Goal: Information Seeking & Learning: Learn about a topic

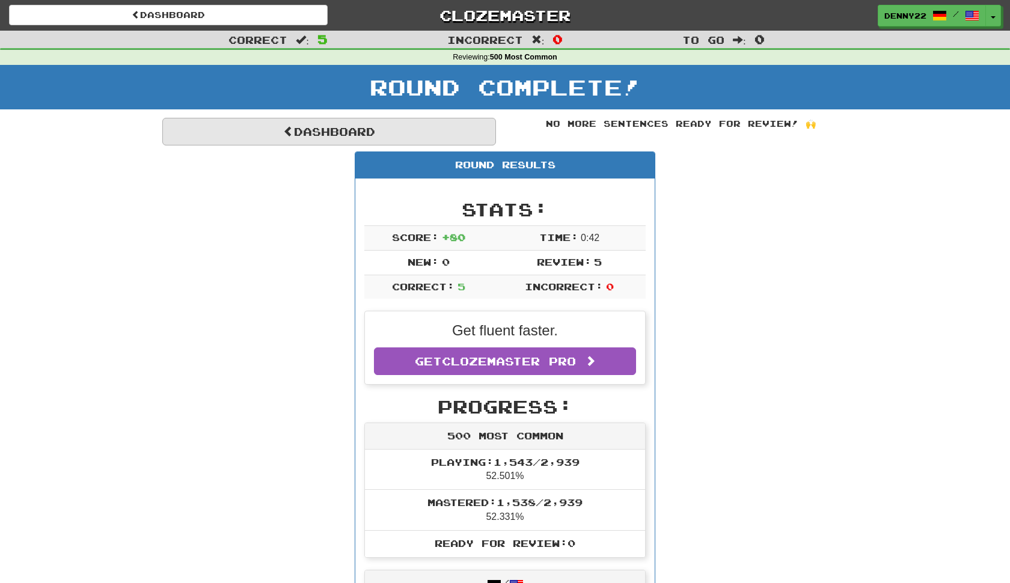
click at [410, 146] on link "Dashboard" at bounding box center [329, 132] width 334 height 28
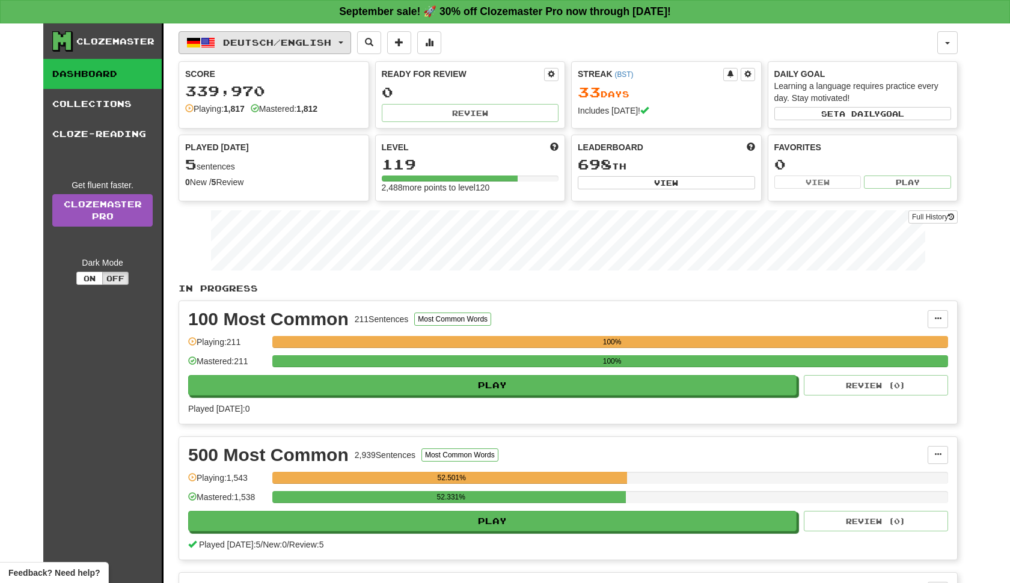
click at [351, 47] on button "Deutsch / English" at bounding box center [265, 42] width 173 height 23
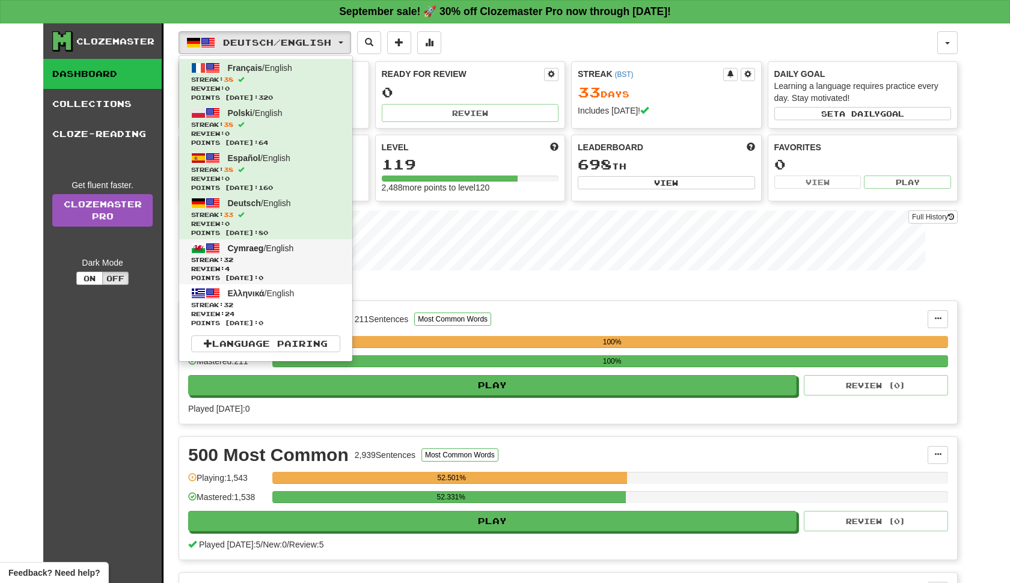
click at [340, 274] on span "Review: 4" at bounding box center [265, 269] width 149 height 9
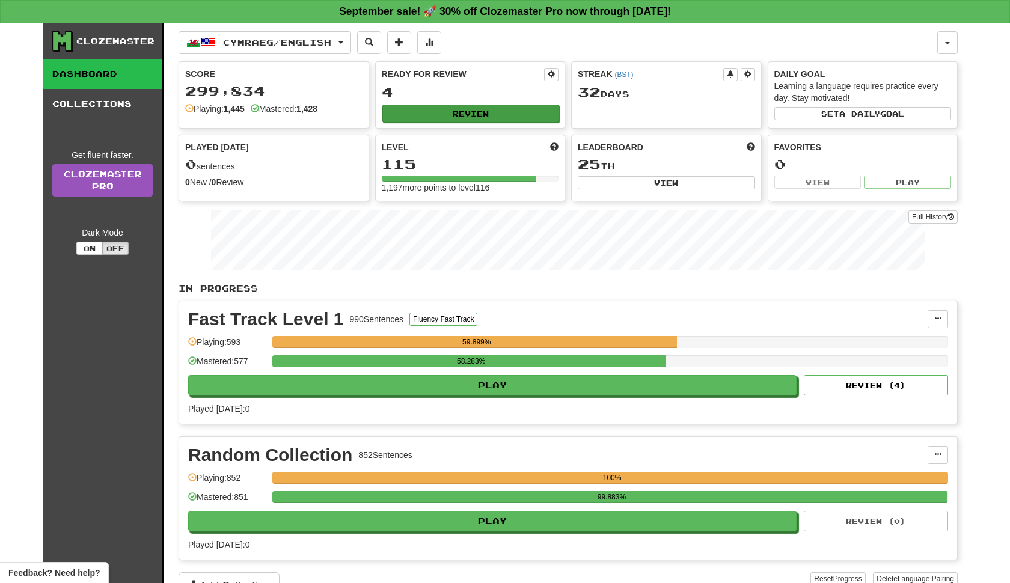
click at [500, 123] on button "Review" at bounding box center [470, 114] width 177 height 18
select select "**"
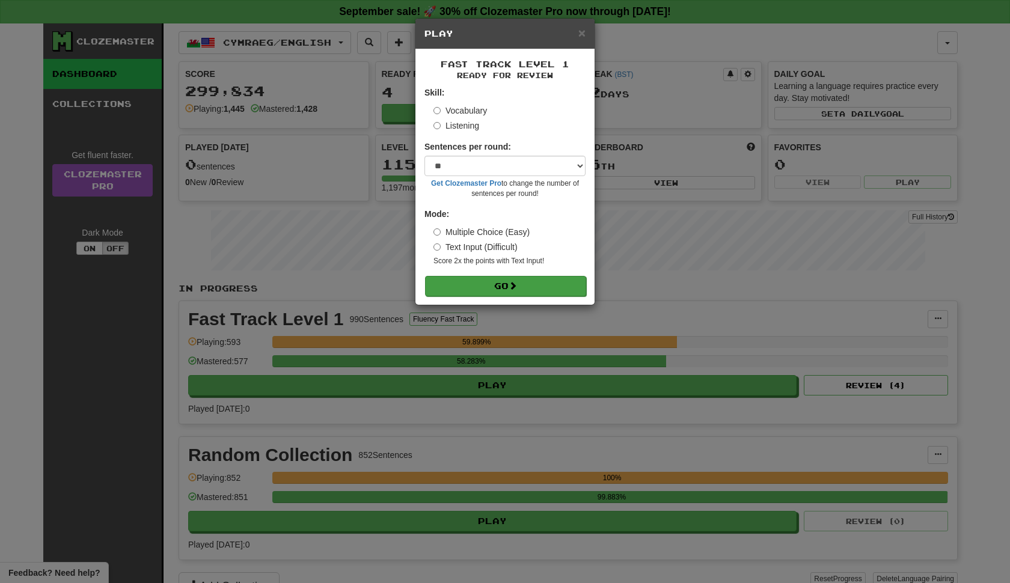
click at [517, 290] on span at bounding box center [513, 285] width 8 height 8
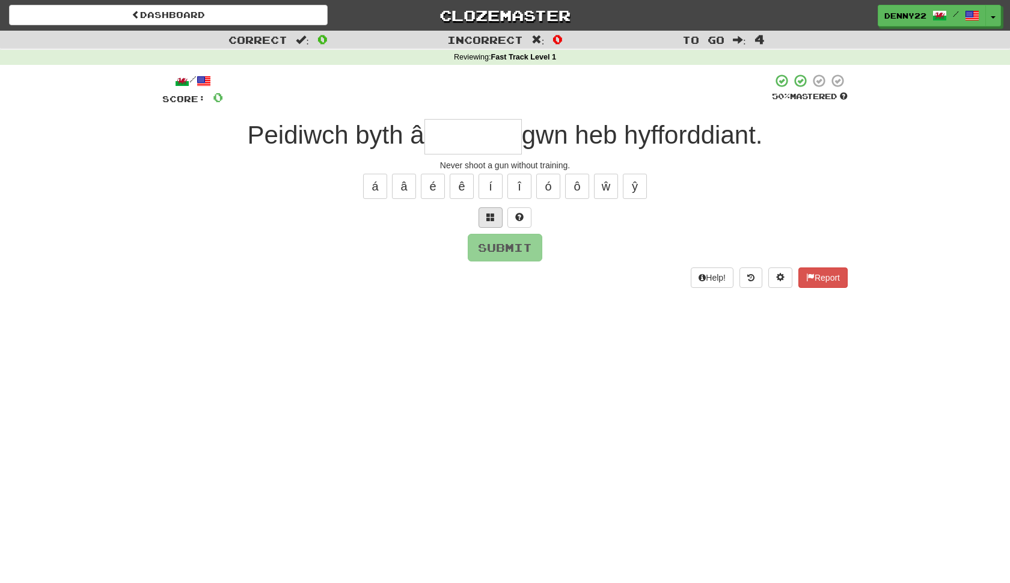
click at [491, 221] on span at bounding box center [490, 217] width 8 height 8
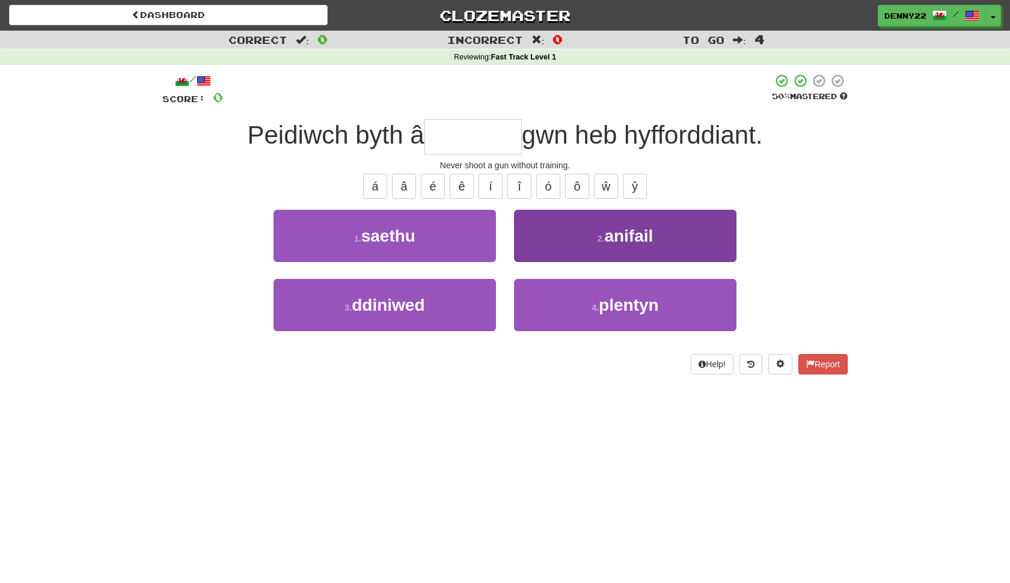
click at [586, 262] on button "2 . anifail" at bounding box center [625, 236] width 222 height 52
type input "******"
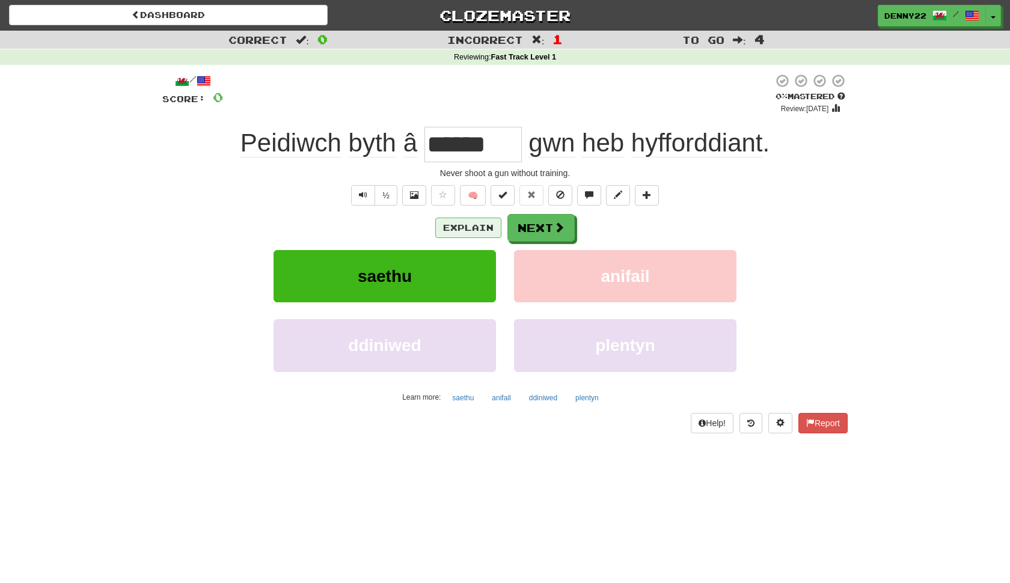
click at [473, 238] on button "Explain" at bounding box center [468, 228] width 66 height 20
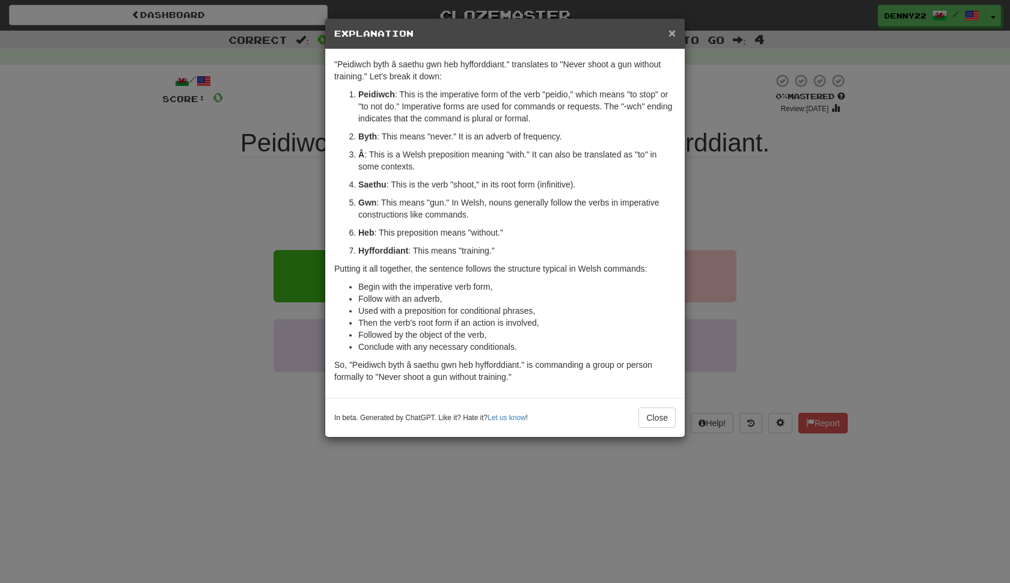
click at [670, 35] on span "×" at bounding box center [672, 33] width 7 height 14
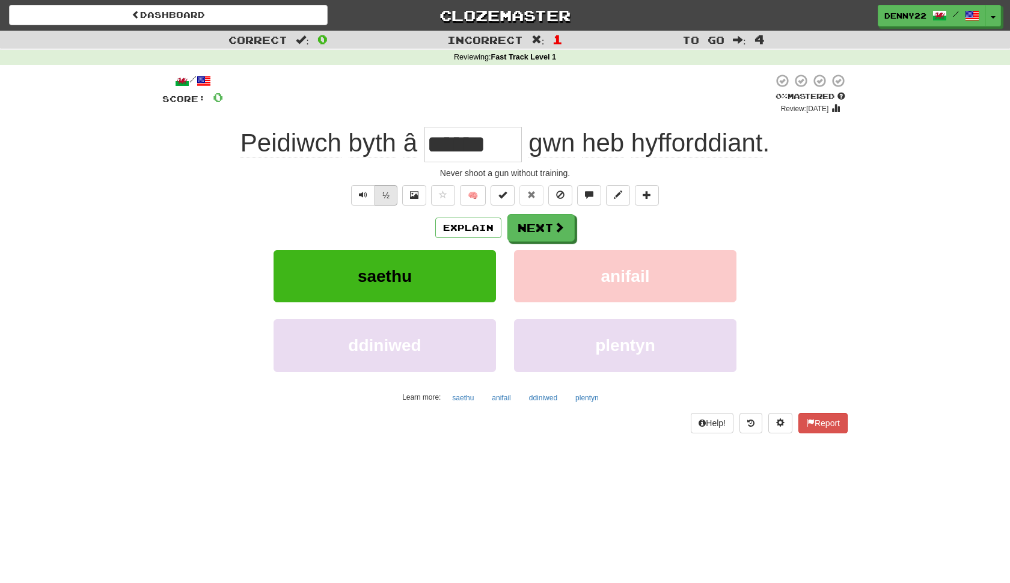
click at [375, 206] on button "½" at bounding box center [386, 195] width 23 height 20
click at [469, 238] on button "Explain" at bounding box center [468, 228] width 66 height 20
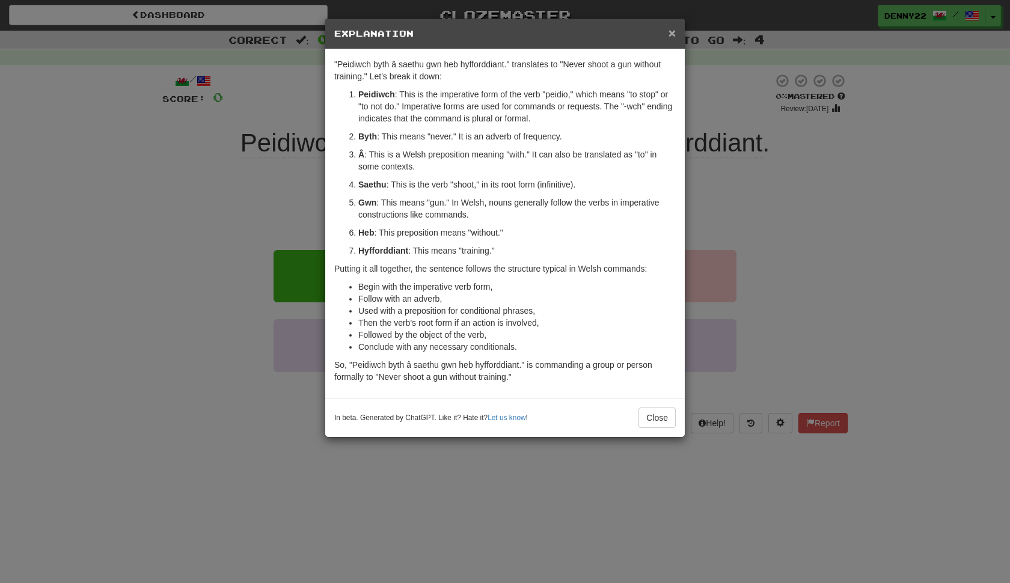
click at [672, 37] on span "×" at bounding box center [672, 33] width 7 height 14
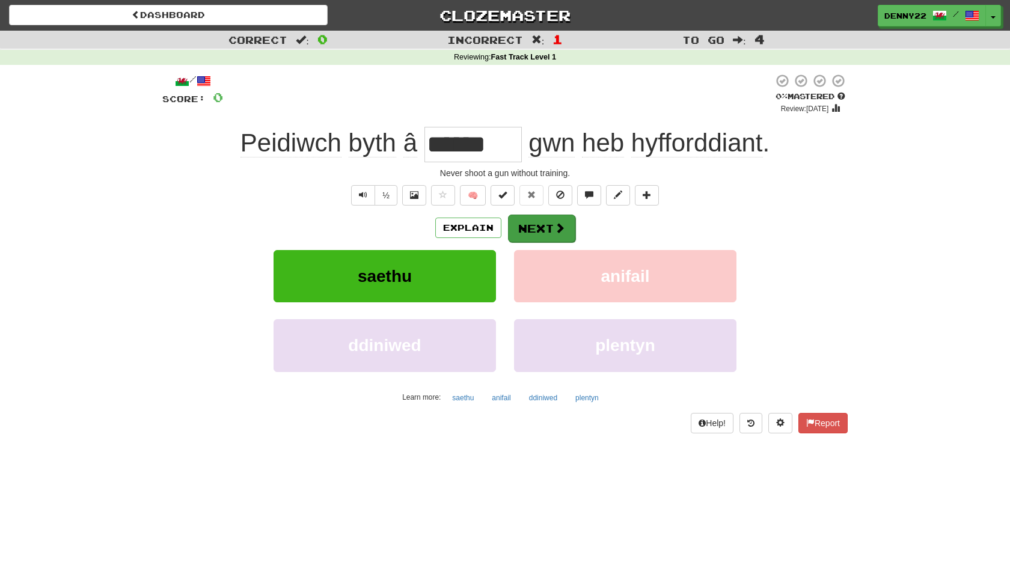
click at [548, 242] on button "Next" at bounding box center [541, 229] width 67 height 28
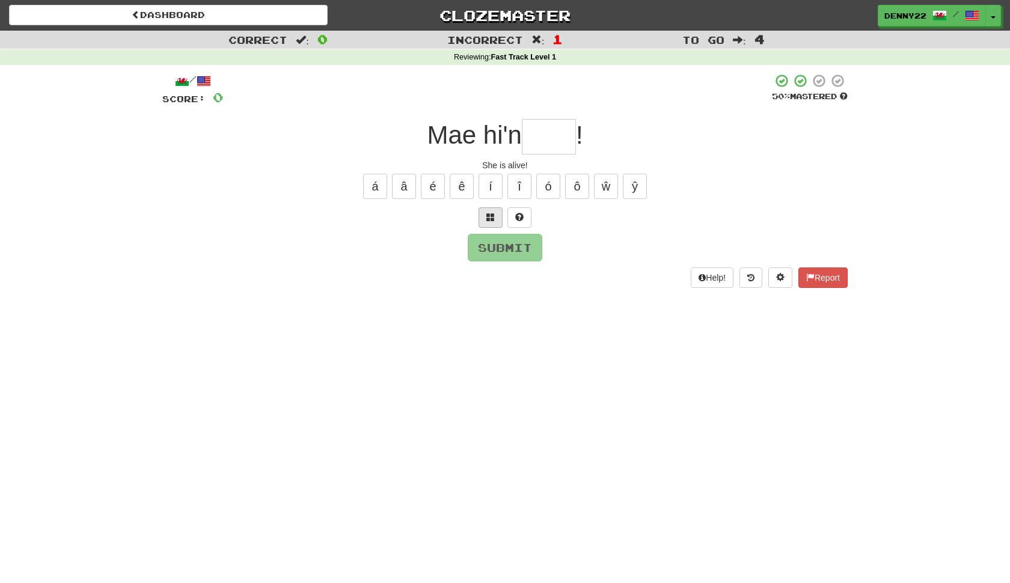
click at [486, 221] on span at bounding box center [490, 217] width 8 height 8
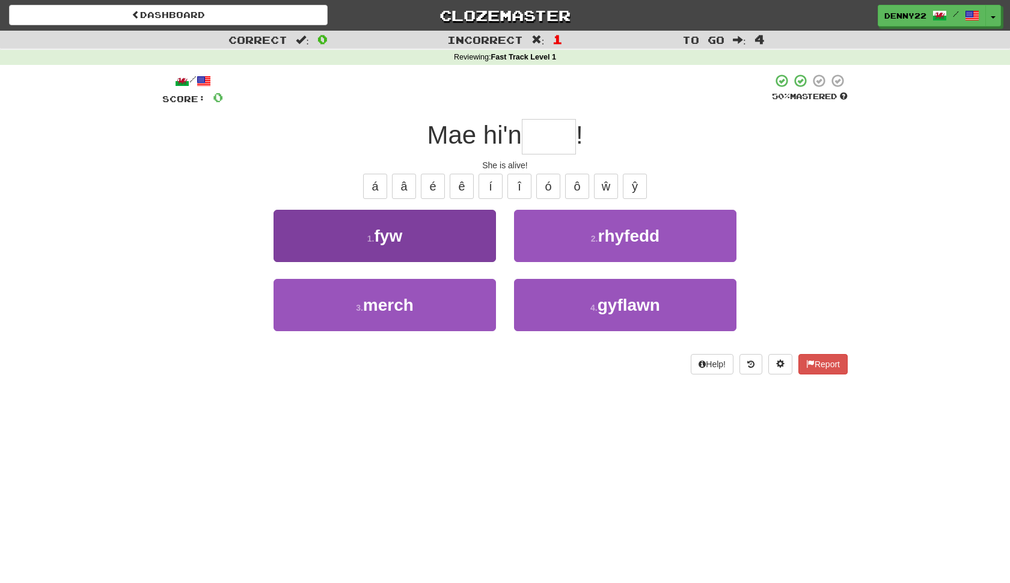
click at [452, 262] on button "1 . fyw" at bounding box center [385, 236] width 222 height 52
type input "***"
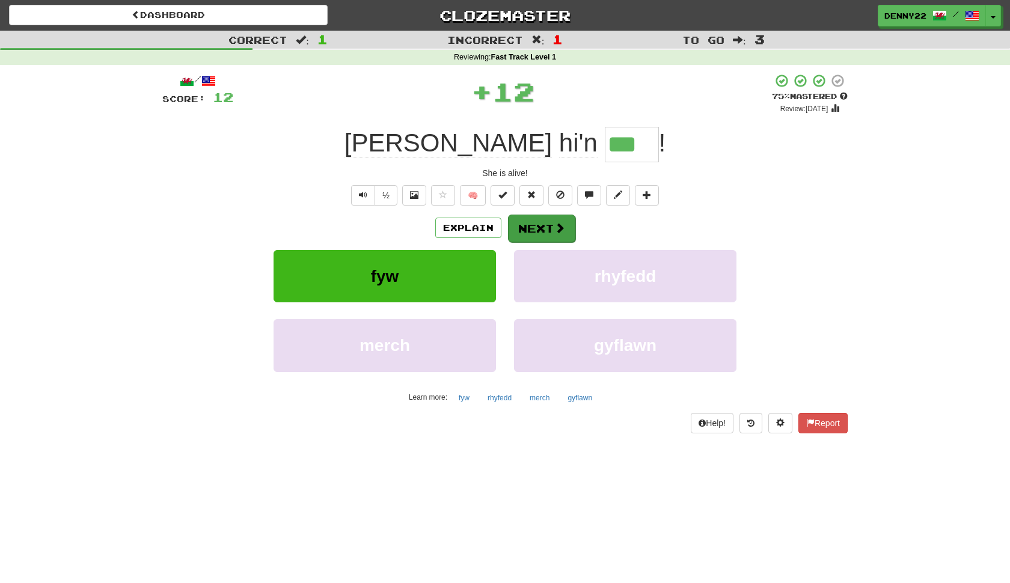
click at [548, 242] on button "Next" at bounding box center [541, 229] width 67 height 28
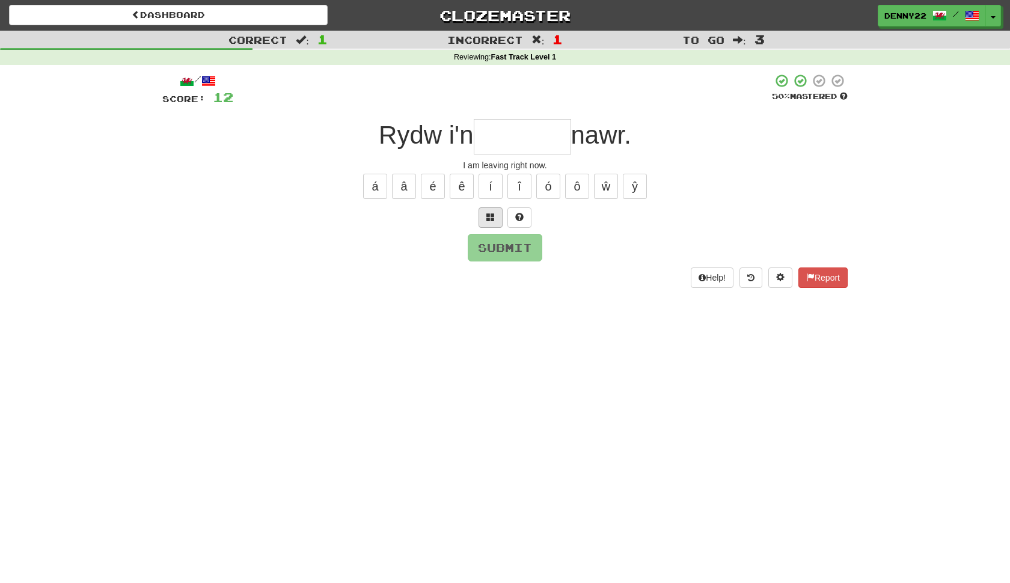
click at [488, 221] on span at bounding box center [490, 217] width 8 height 8
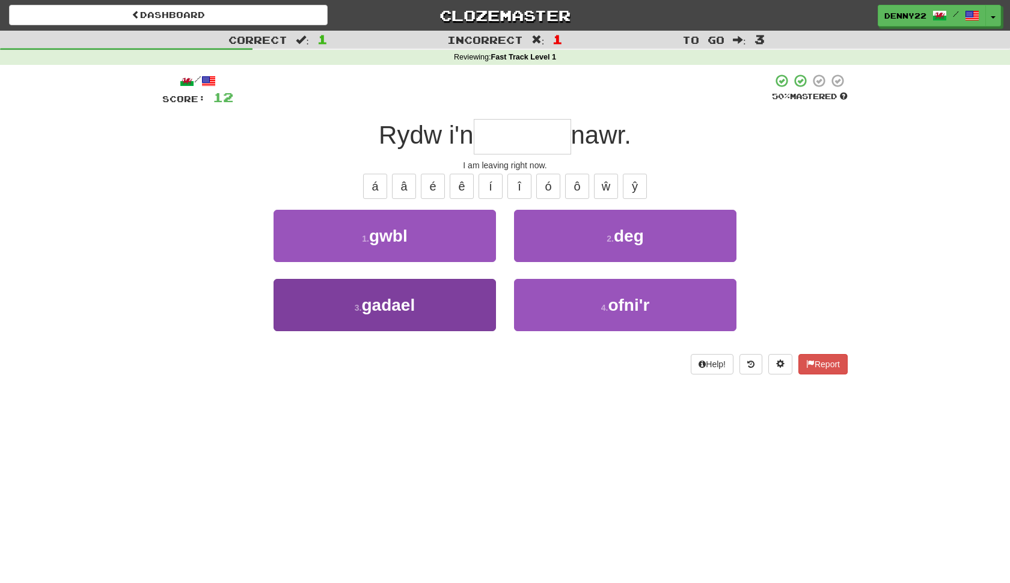
click at [459, 331] on button "3 . gadael" at bounding box center [385, 305] width 222 height 52
type input "******"
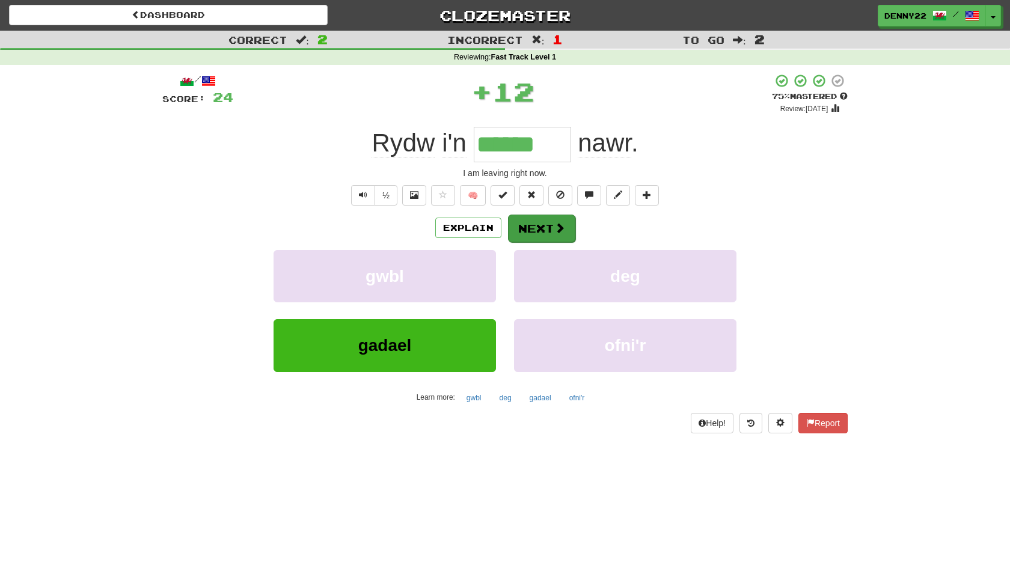
click at [549, 242] on button "Next" at bounding box center [541, 229] width 67 height 28
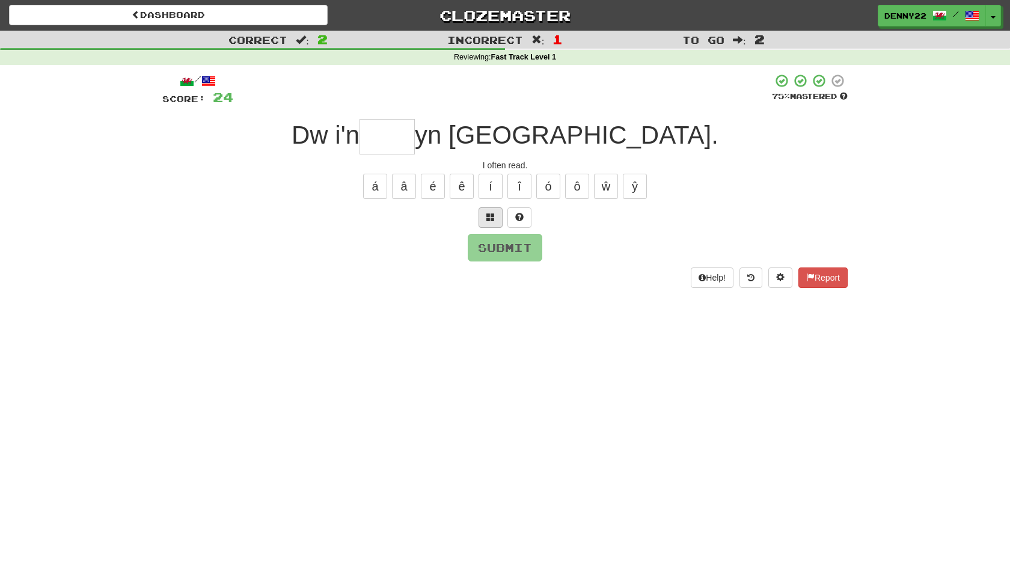
click at [492, 221] on span at bounding box center [490, 217] width 8 height 8
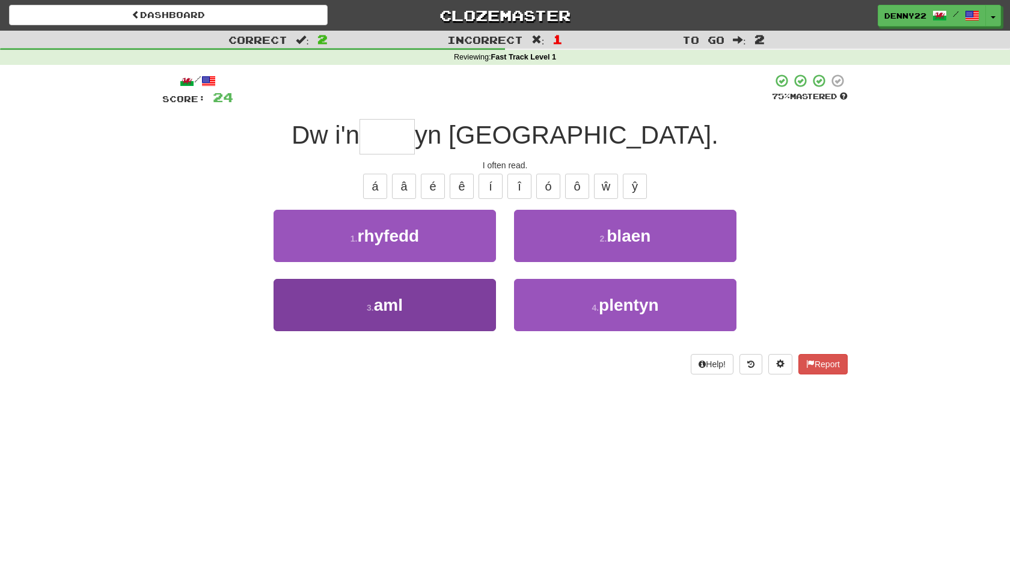
click at [433, 331] on button "3 . aml" at bounding box center [385, 305] width 222 height 52
type input "***"
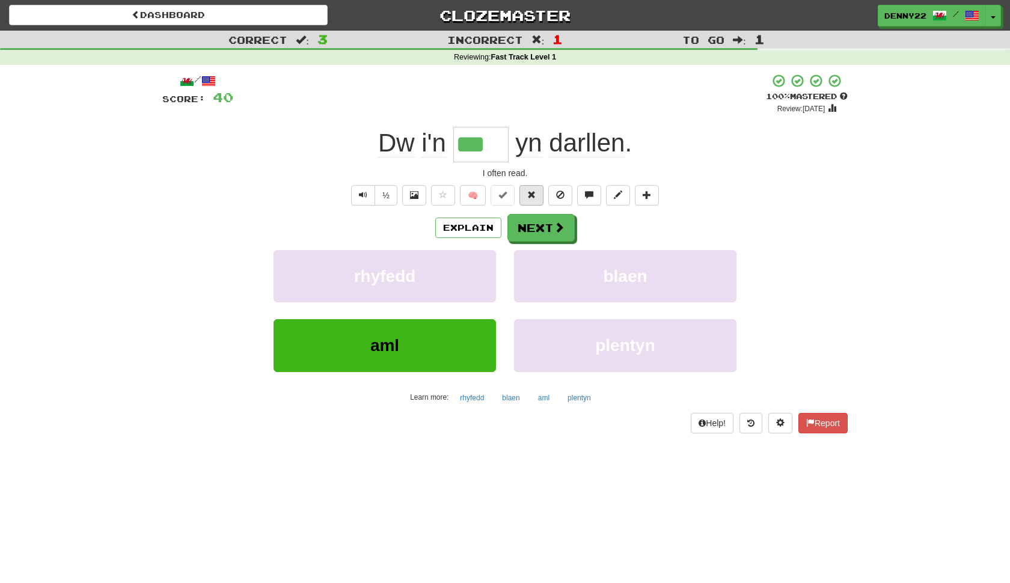
click at [533, 199] on span at bounding box center [531, 195] width 8 height 8
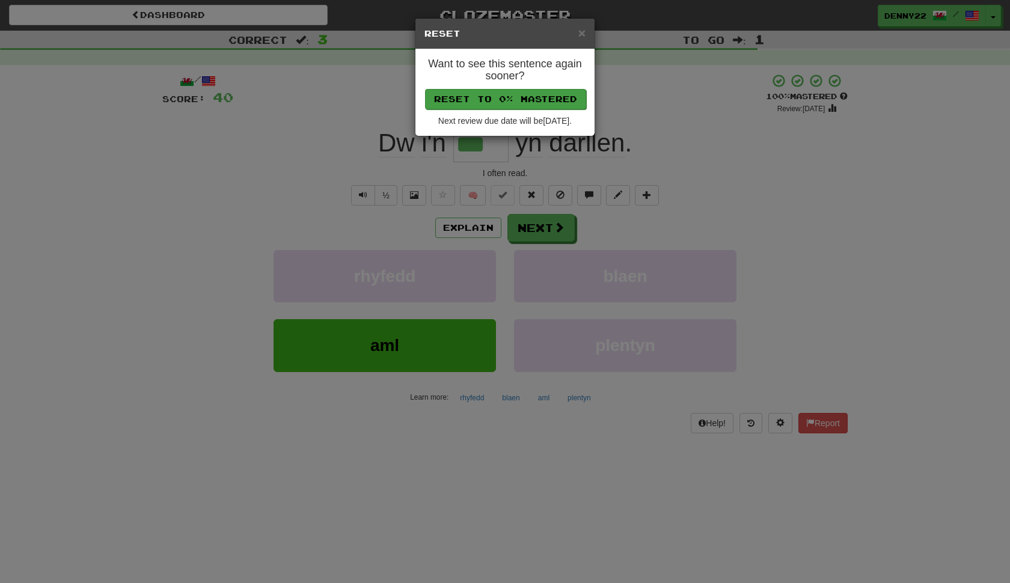
click at [541, 105] on button "Reset to 0% Mastered" at bounding box center [505, 99] width 161 height 20
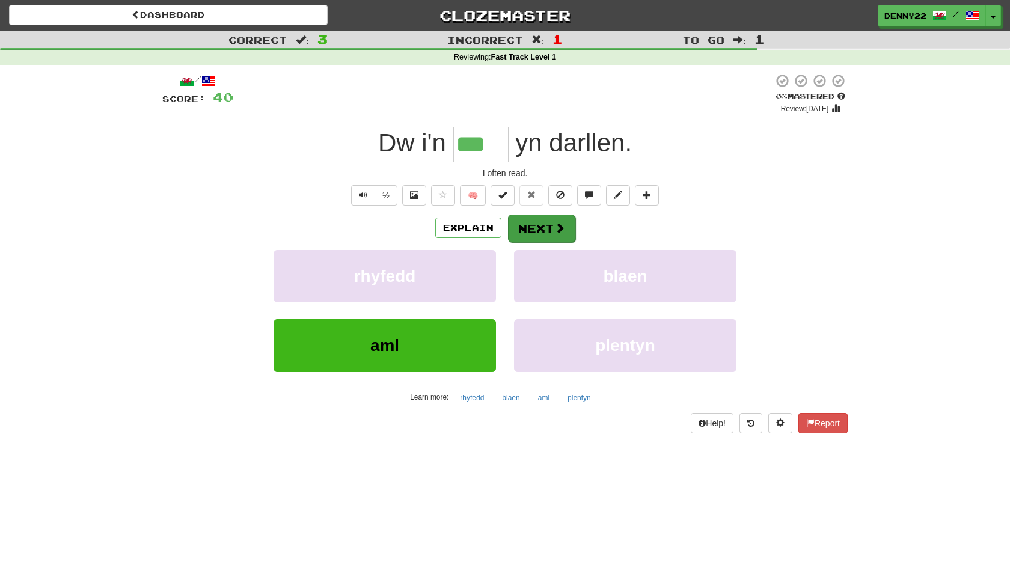
click at [543, 242] on button "Next" at bounding box center [541, 229] width 67 height 28
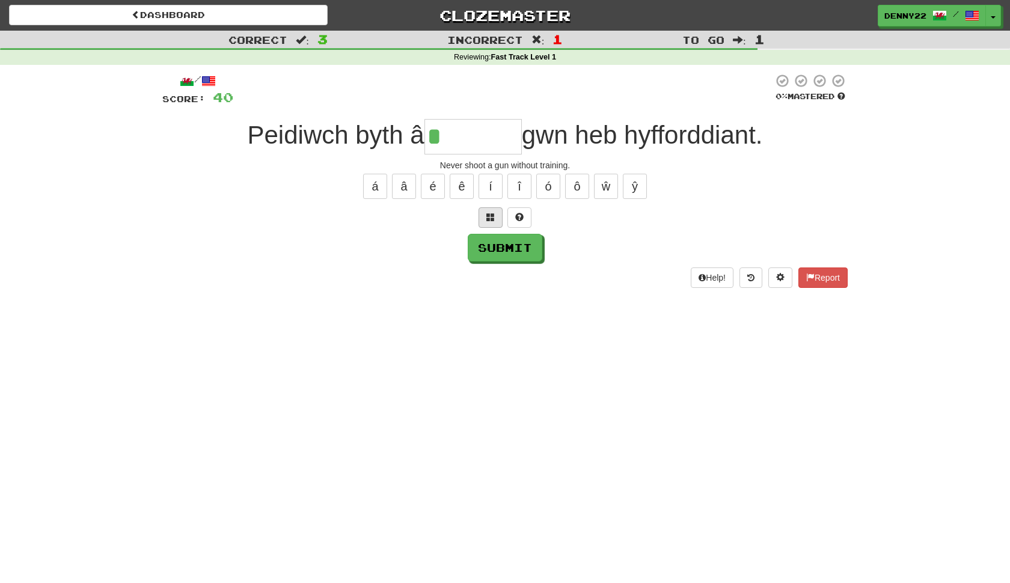
click at [493, 221] on span at bounding box center [490, 217] width 8 height 8
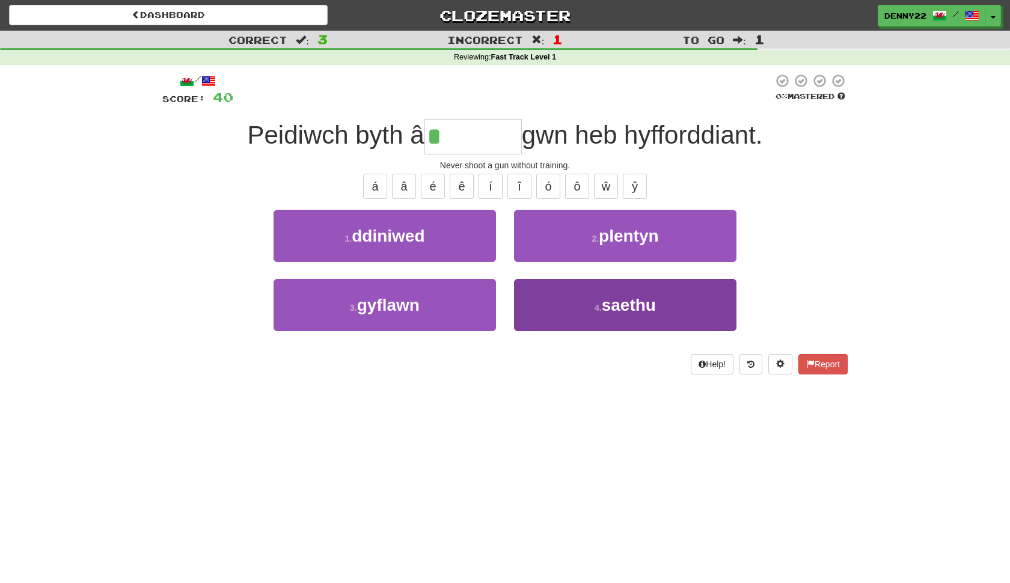
click at [582, 331] on button "4 . saethu" at bounding box center [625, 305] width 222 height 52
type input "******"
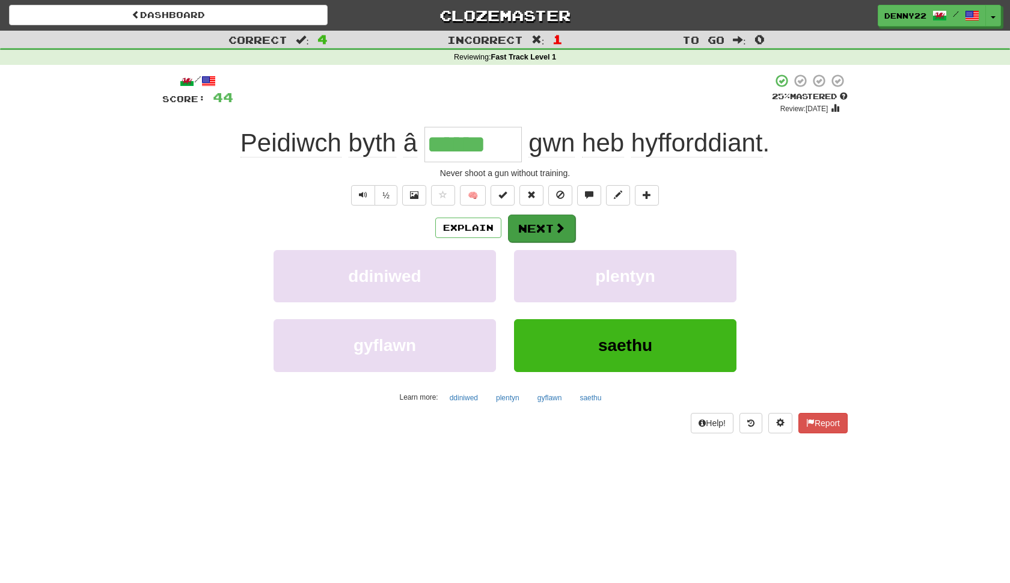
click at [547, 242] on button "Next" at bounding box center [541, 229] width 67 height 28
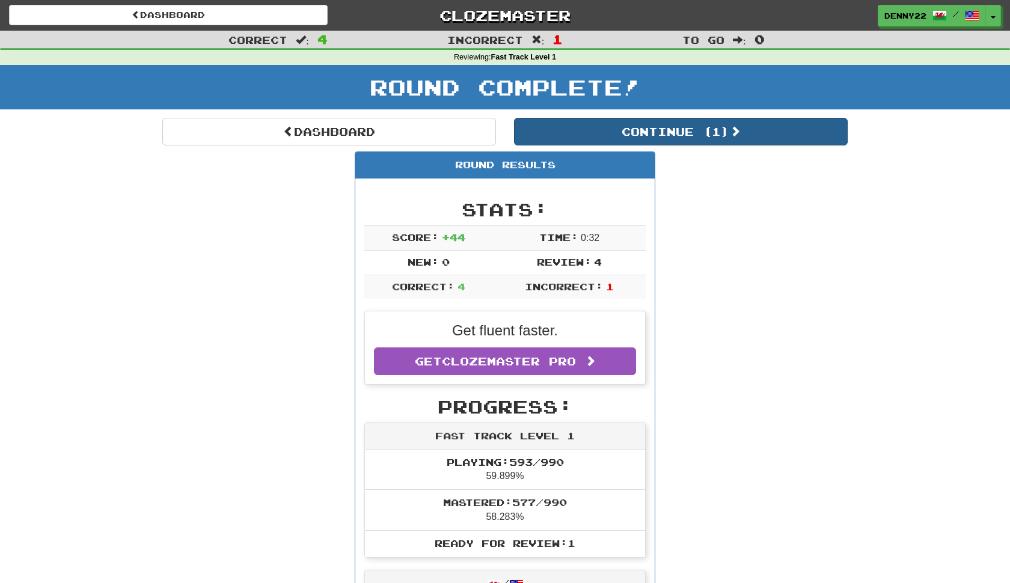
click at [705, 146] on button "Continue ( 1 )" at bounding box center [681, 132] width 334 height 28
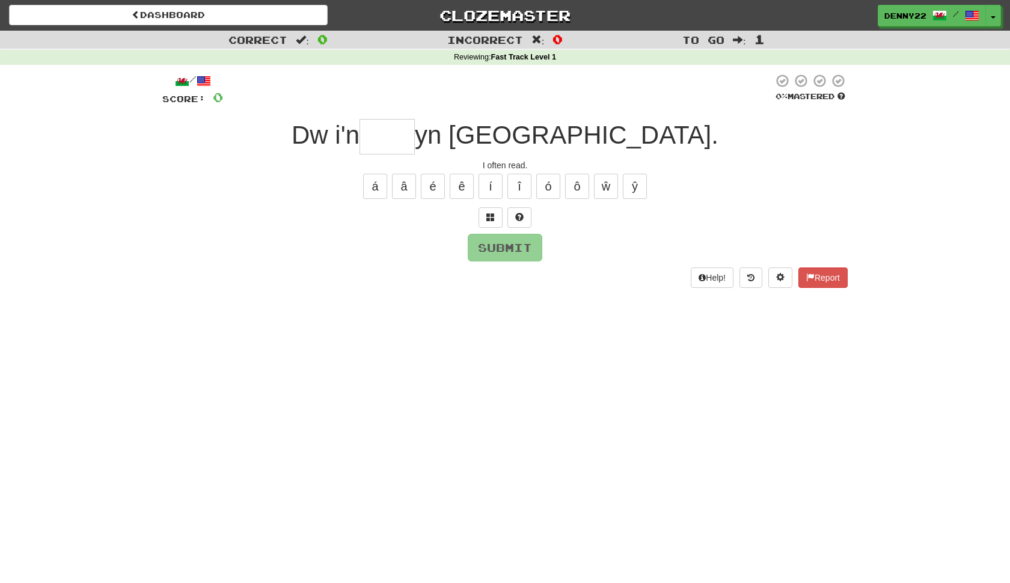
type input "*"
click at [486, 221] on span at bounding box center [490, 217] width 8 height 8
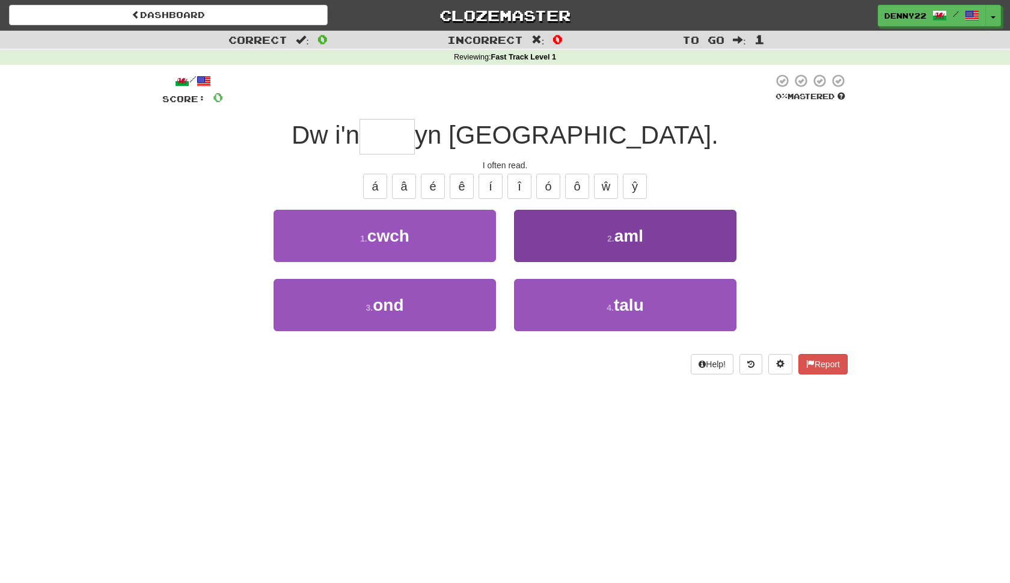
click at [629, 245] on span "aml" at bounding box center [629, 236] width 29 height 19
type input "***"
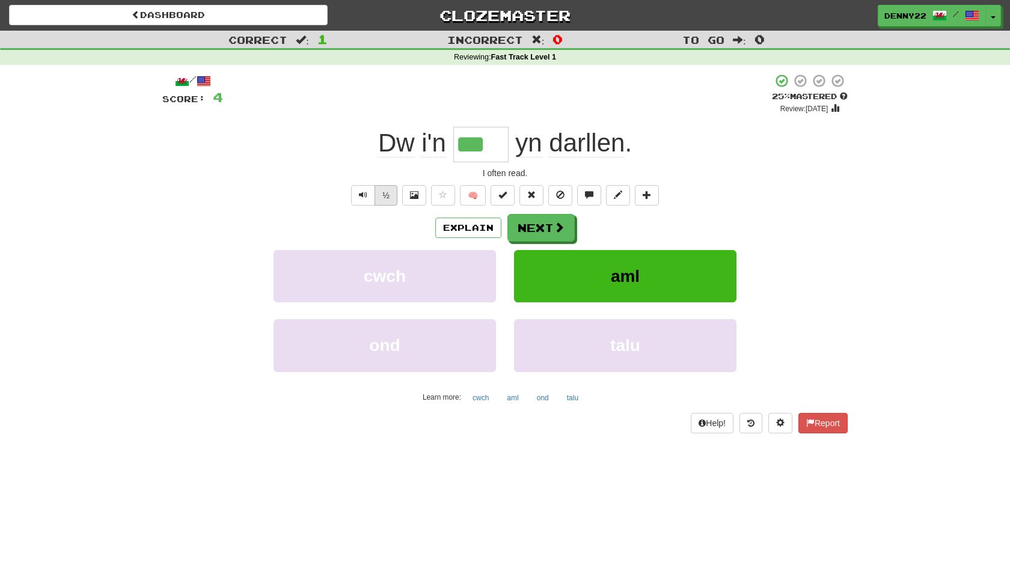
click at [379, 206] on button "½" at bounding box center [386, 195] width 23 height 20
click at [376, 206] on button "½" at bounding box center [386, 195] width 23 height 20
click at [543, 242] on button "Next" at bounding box center [541, 229] width 67 height 28
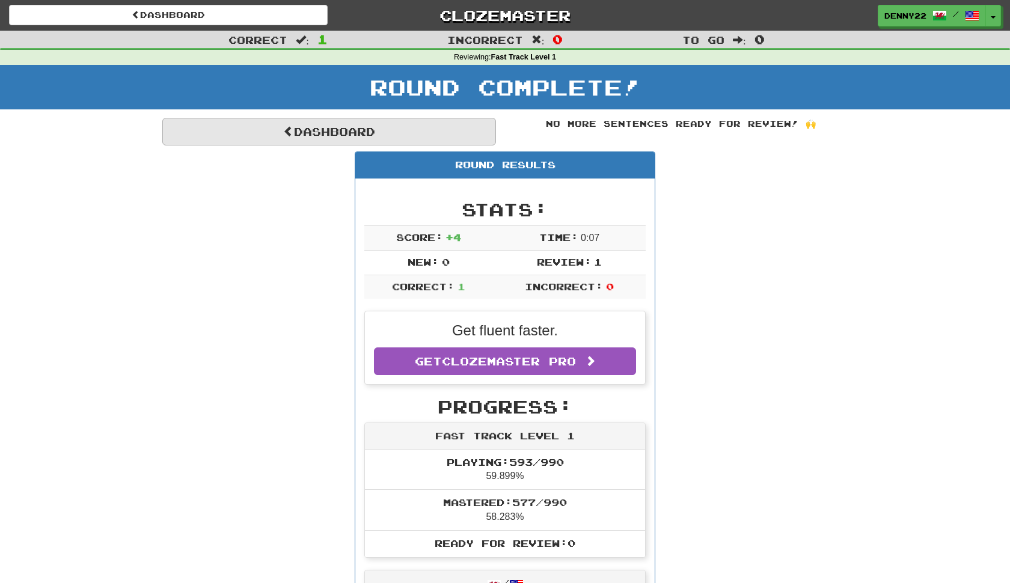
click at [385, 146] on link "Dashboard" at bounding box center [329, 132] width 334 height 28
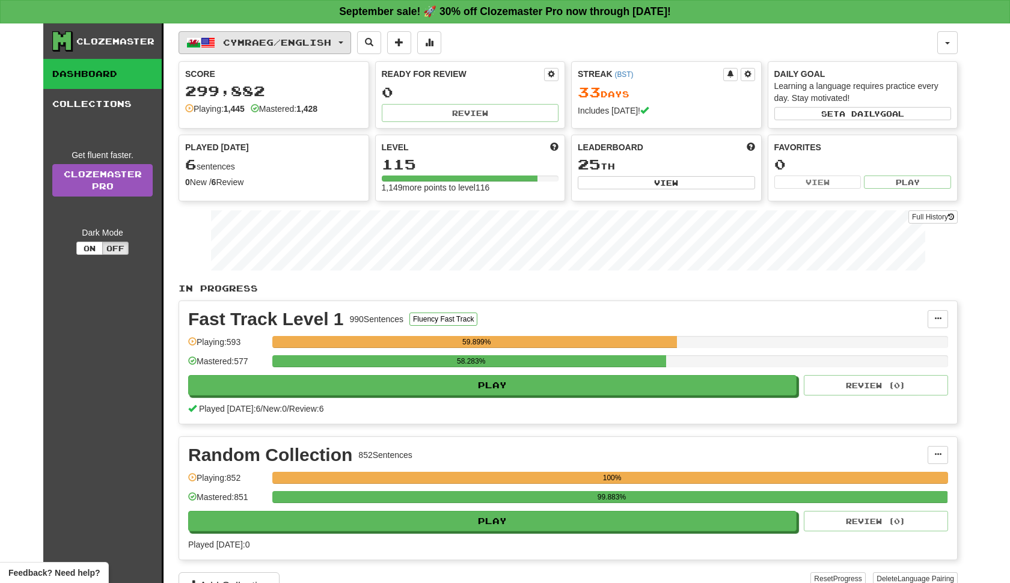
click at [343, 44] on span "button" at bounding box center [341, 42] width 5 height 2
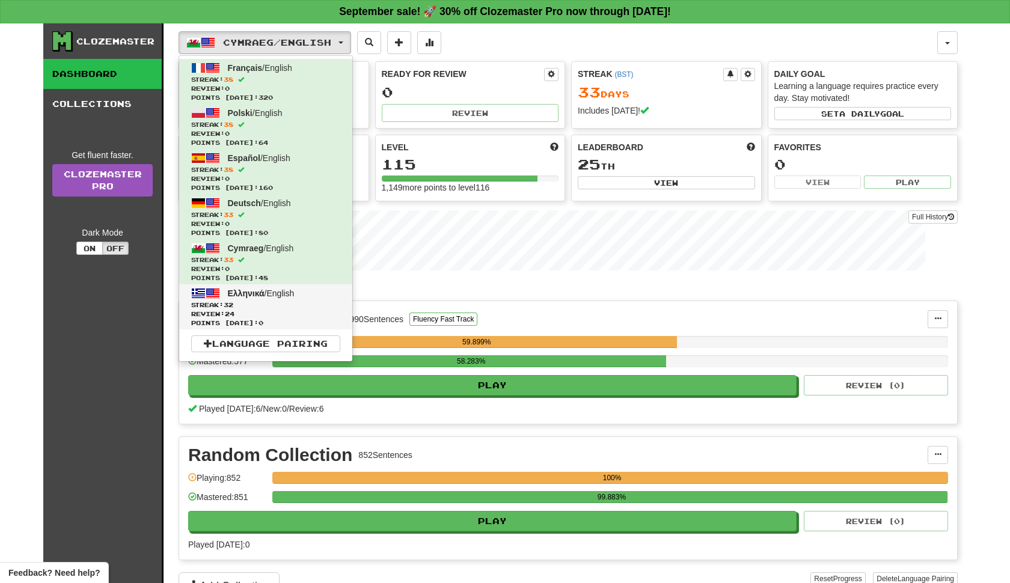
click at [335, 319] on span "Review: 24" at bounding box center [265, 314] width 149 height 9
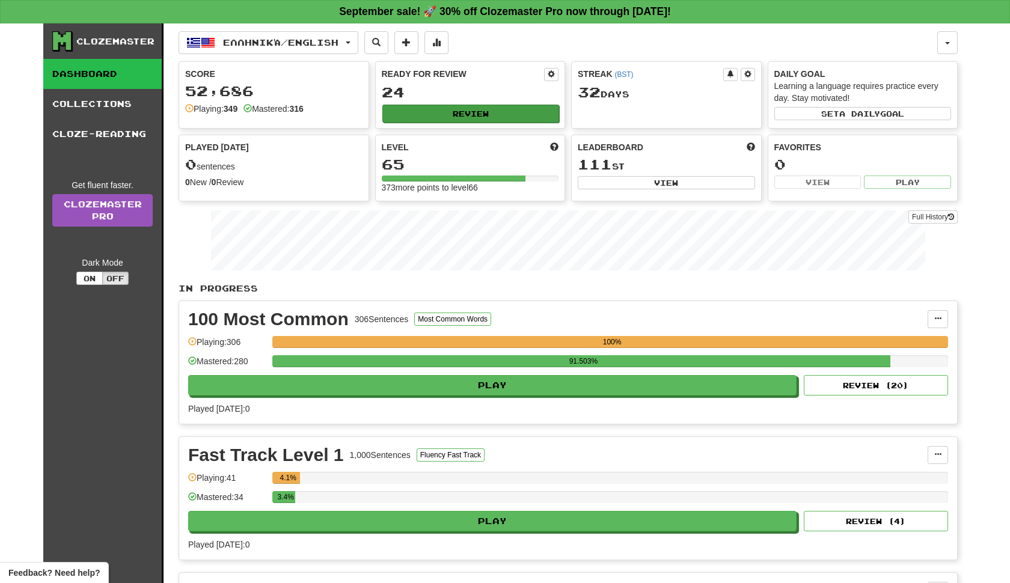
click at [483, 123] on button "Review" at bounding box center [470, 114] width 177 height 18
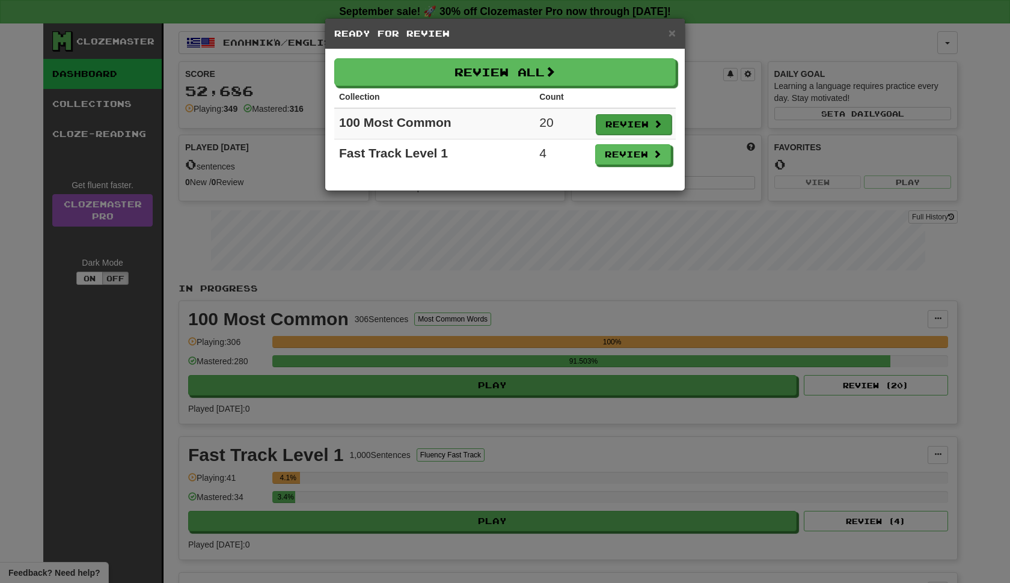
click at [621, 134] on button "Review" at bounding box center [634, 124] width 76 height 20
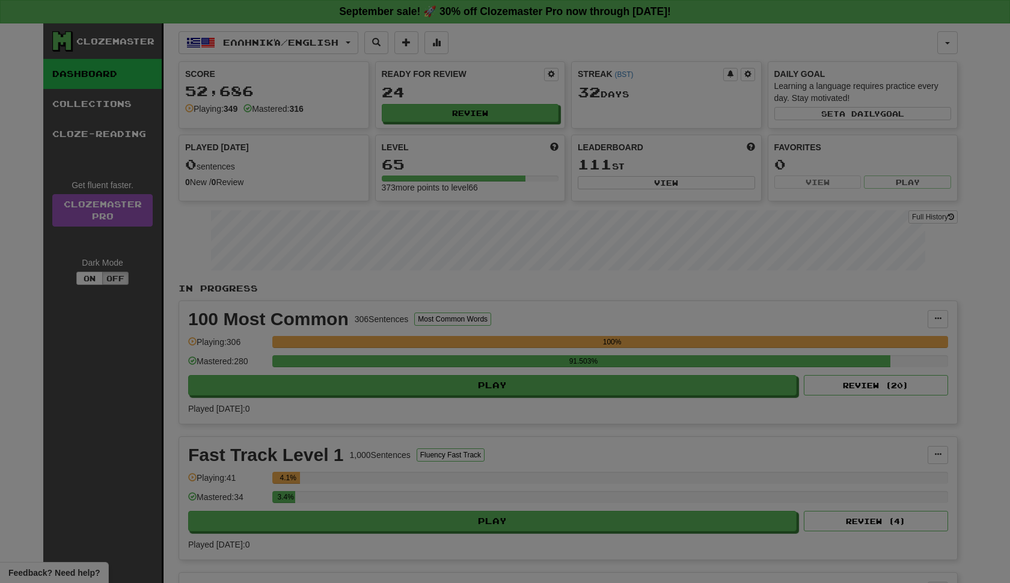
select select "**"
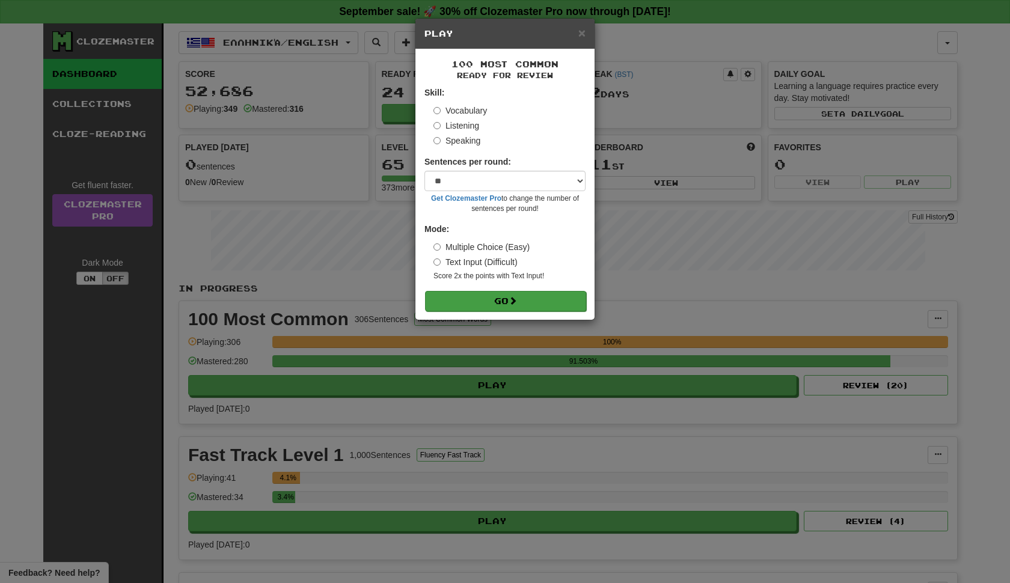
click at [499, 311] on button "Go" at bounding box center [505, 301] width 161 height 20
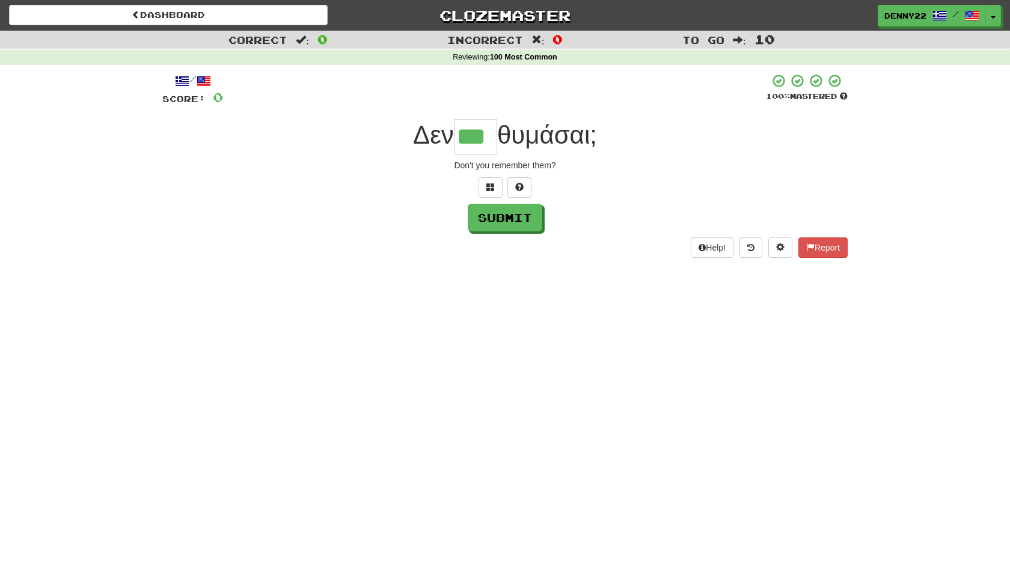
type input "***"
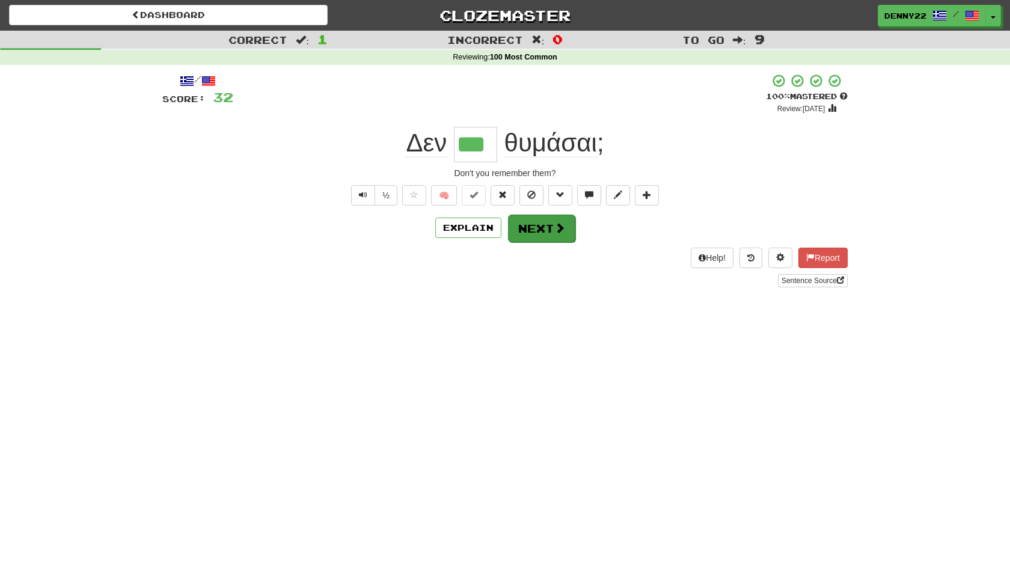
click at [544, 242] on button "Next" at bounding box center [541, 229] width 67 height 28
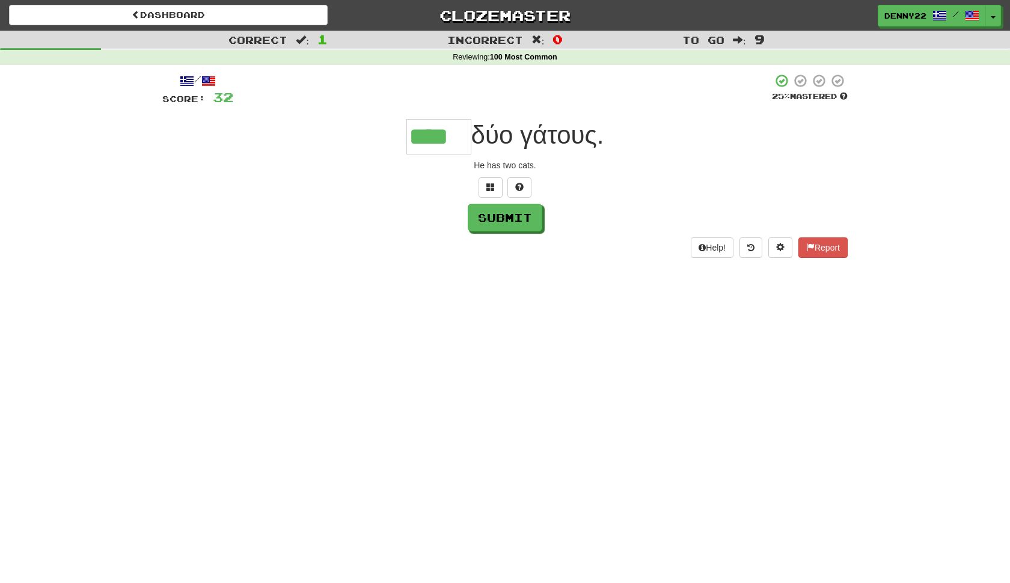
type input "****"
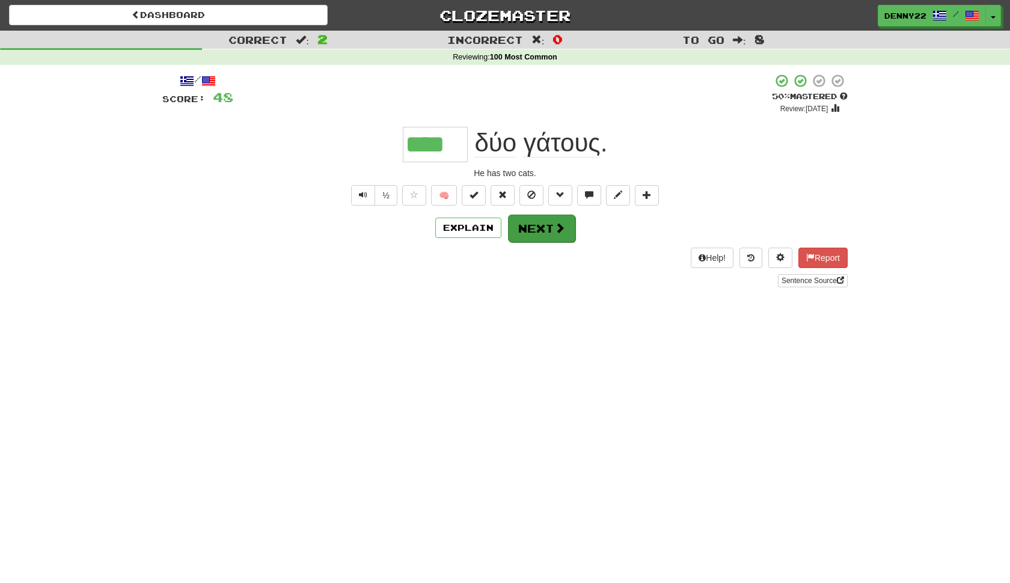
click at [553, 242] on button "Next" at bounding box center [541, 229] width 67 height 28
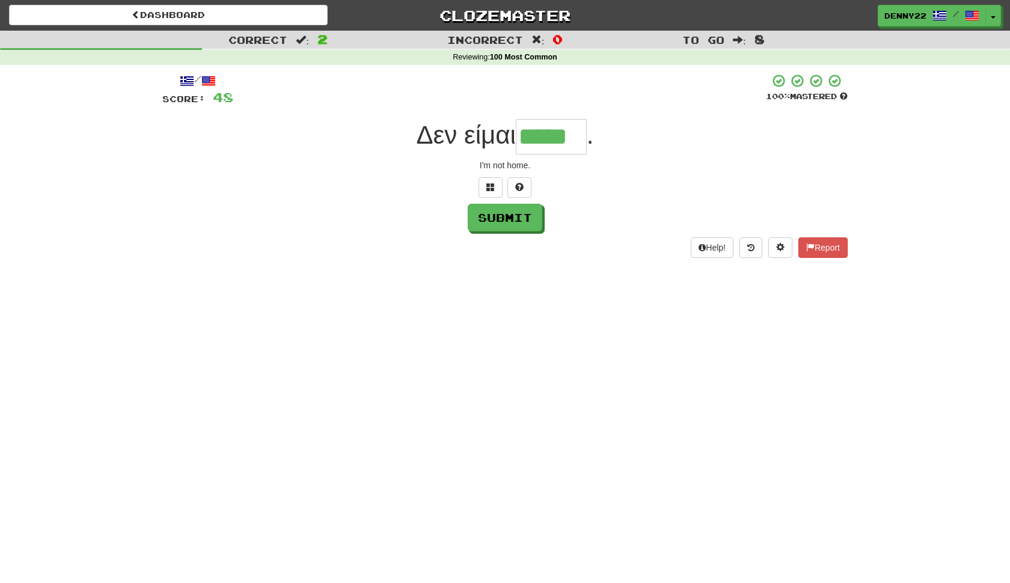
type input "*****"
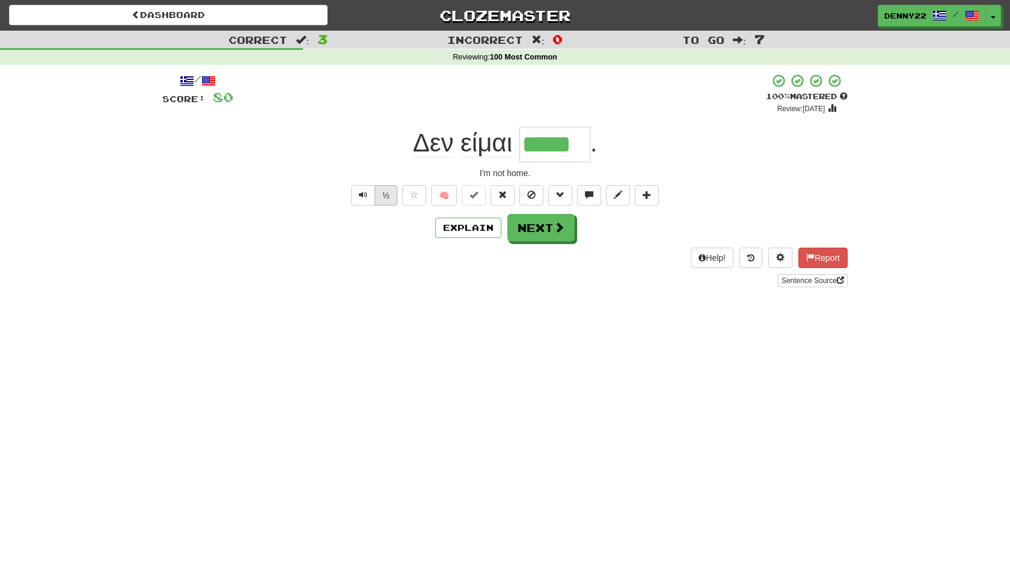
click at [380, 206] on button "½" at bounding box center [386, 195] width 23 height 20
click at [539, 242] on button "Next" at bounding box center [541, 229] width 67 height 28
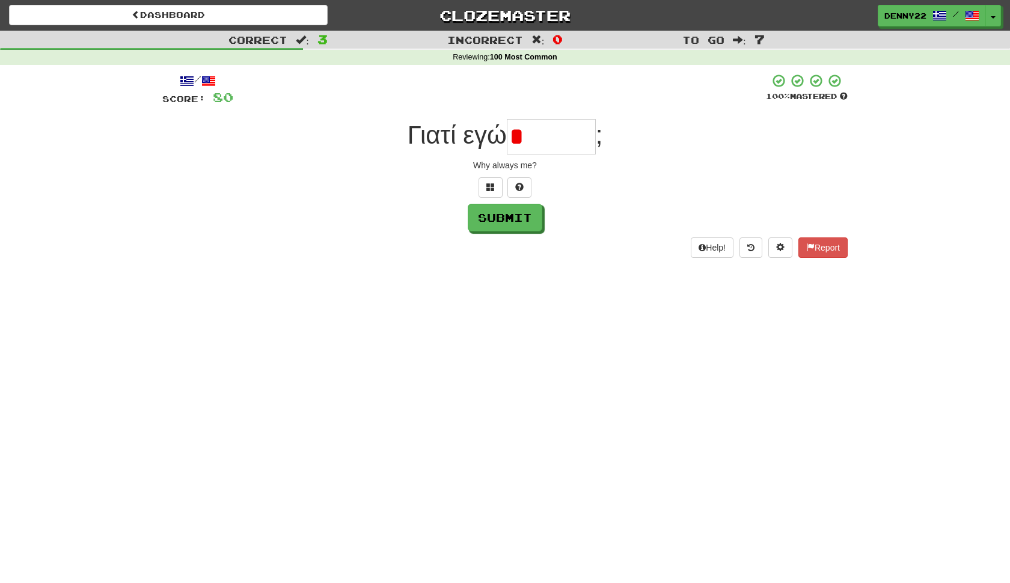
type input "*"
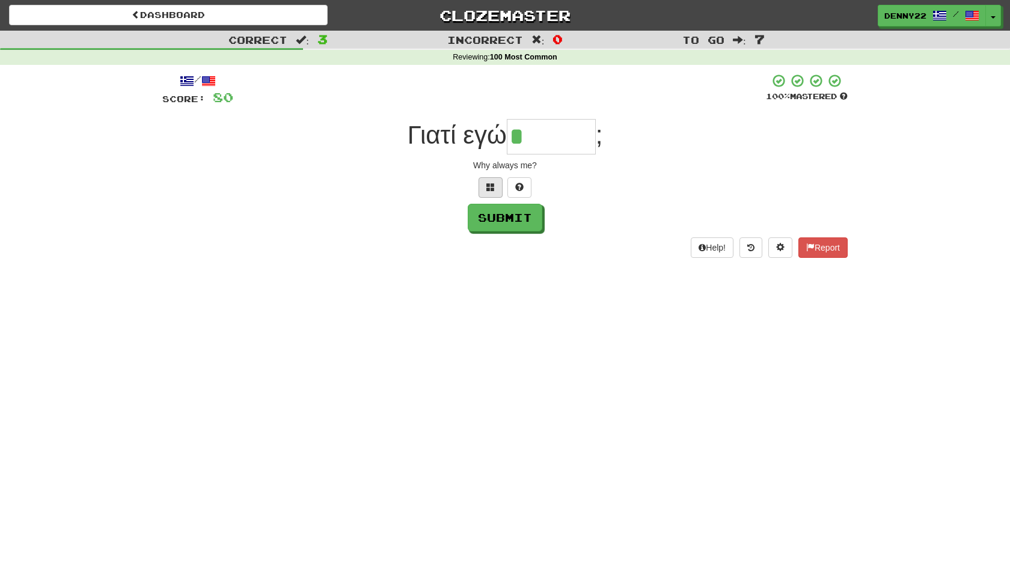
click at [486, 191] on span at bounding box center [490, 187] width 8 height 8
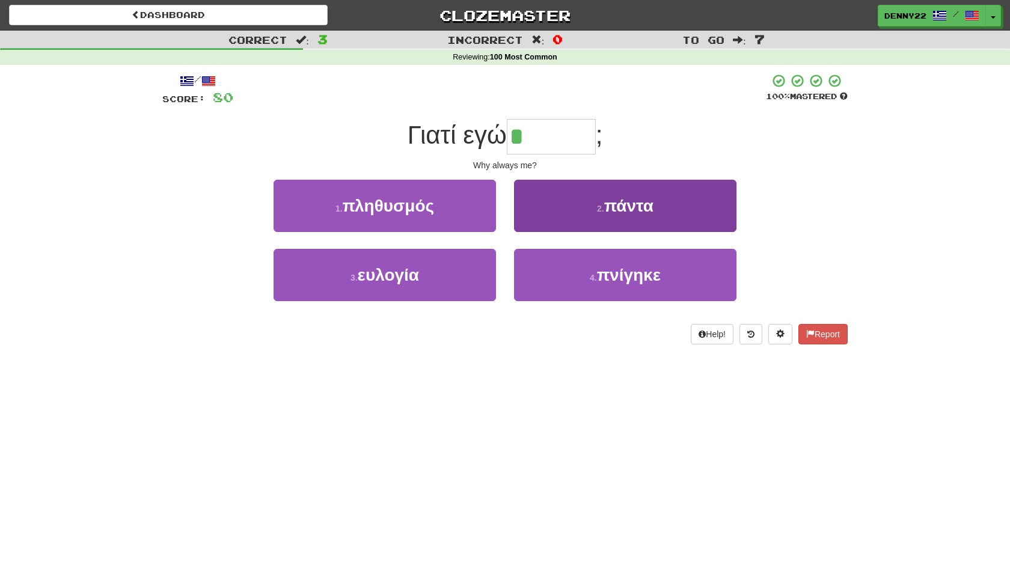
click at [603, 232] on button "2 . πάντα" at bounding box center [625, 206] width 222 height 52
type input "*****"
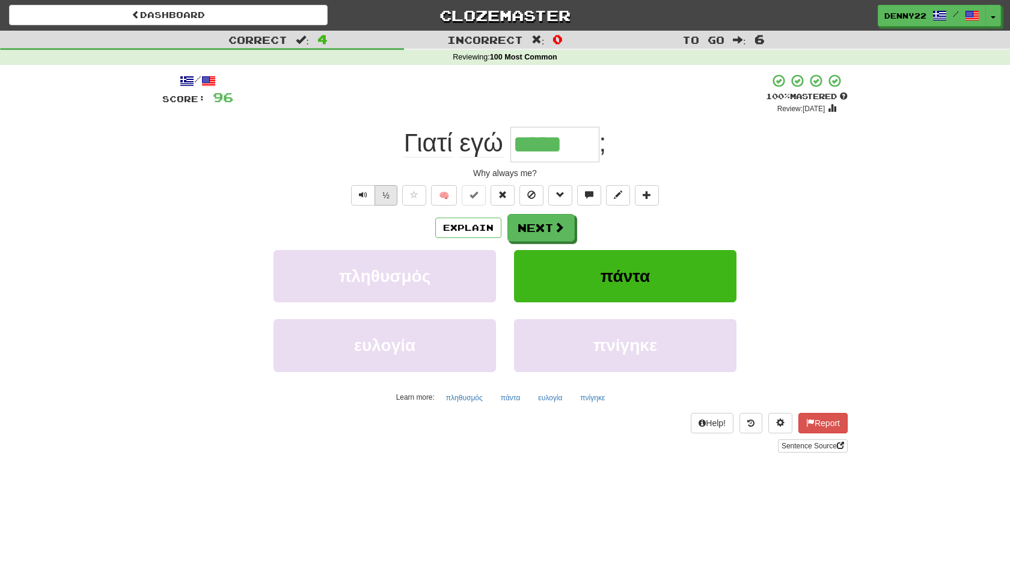
click at [379, 206] on button "½" at bounding box center [386, 195] width 23 height 20
click at [384, 206] on button "½" at bounding box center [386, 195] width 23 height 20
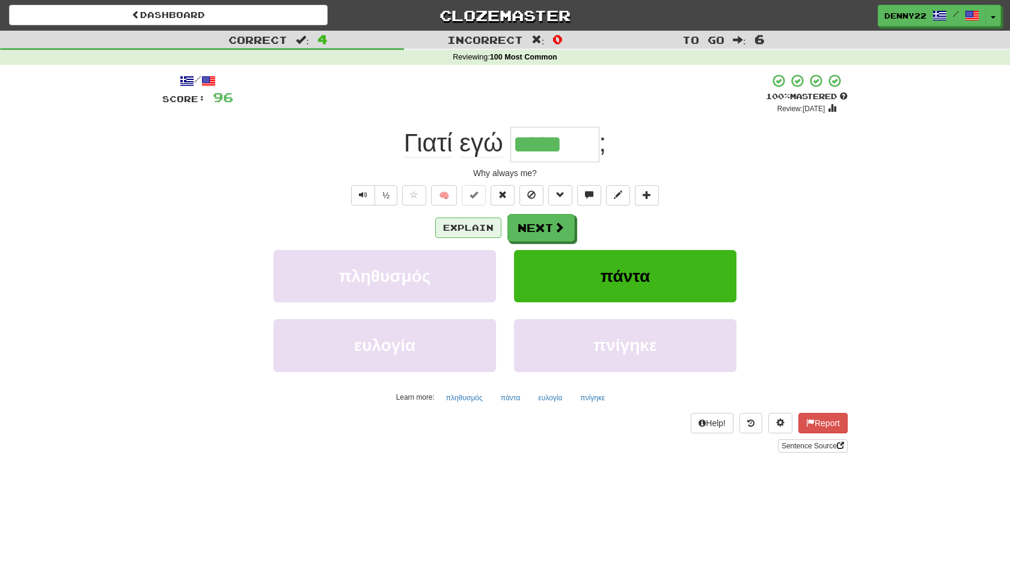
click at [449, 238] on button "Explain" at bounding box center [468, 228] width 66 height 20
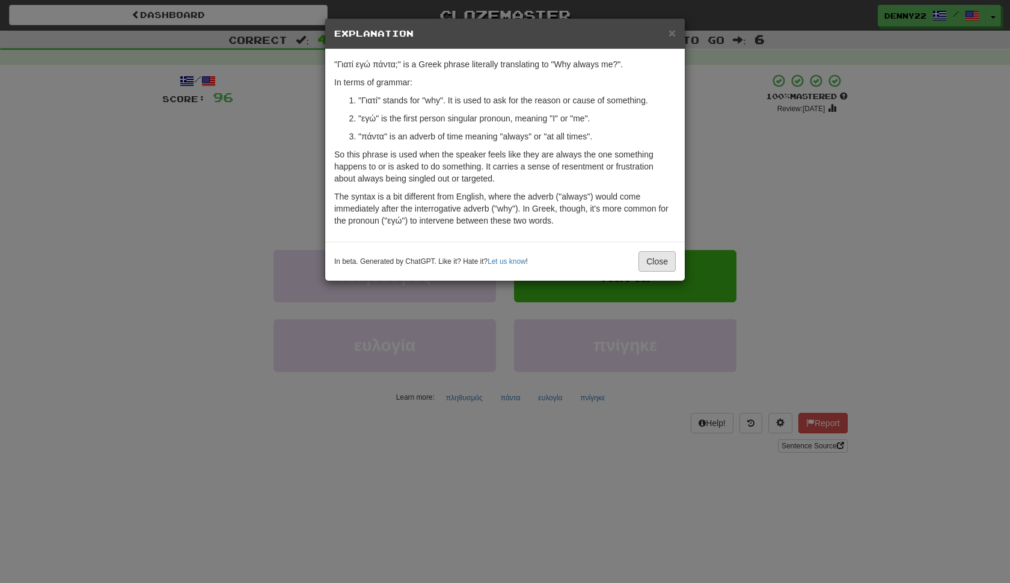
click at [655, 272] on button "Close" at bounding box center [657, 261] width 37 height 20
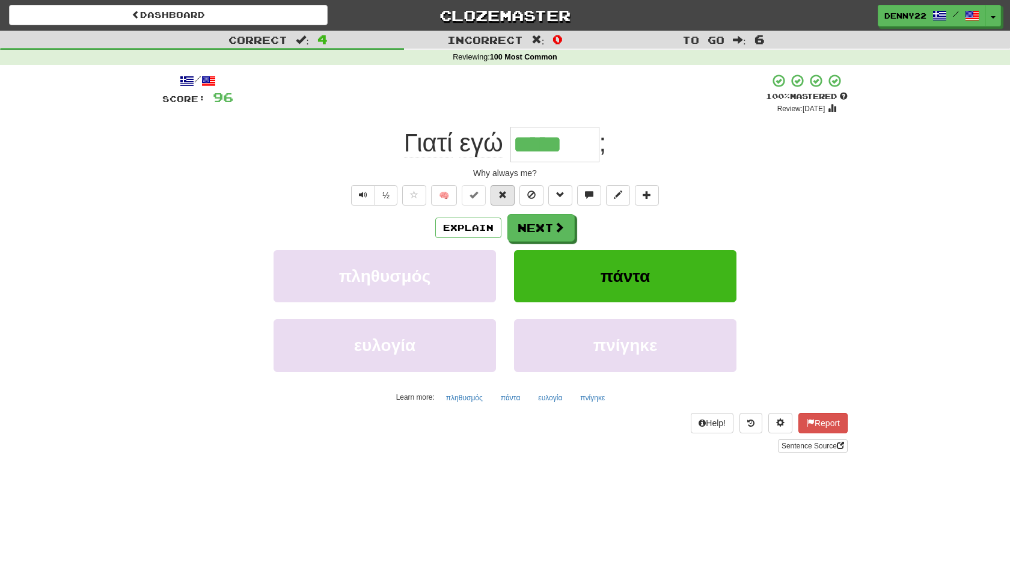
click at [503, 199] on span at bounding box center [502, 195] width 8 height 8
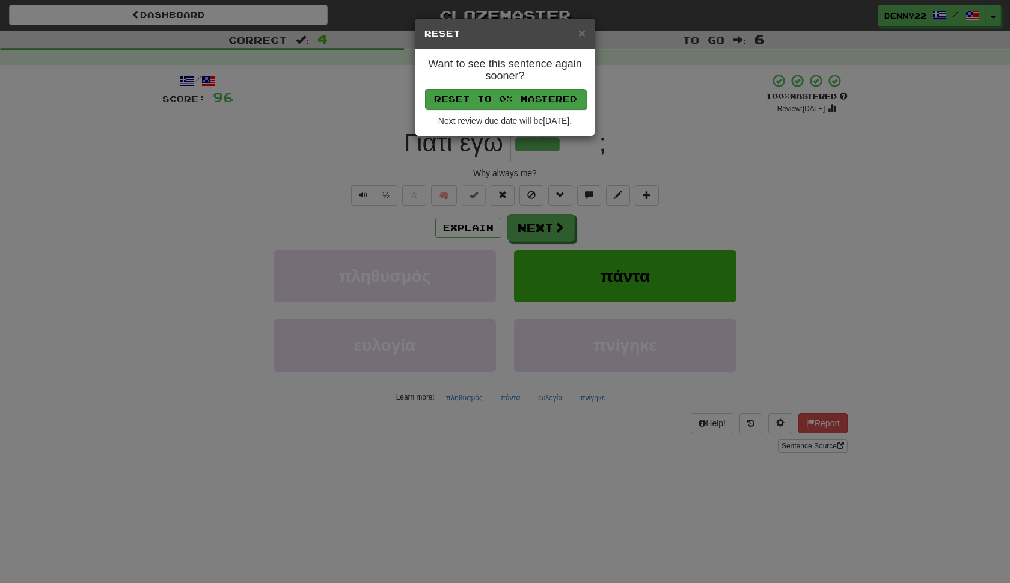
click at [532, 105] on button "Reset to 0% Mastered" at bounding box center [505, 99] width 161 height 20
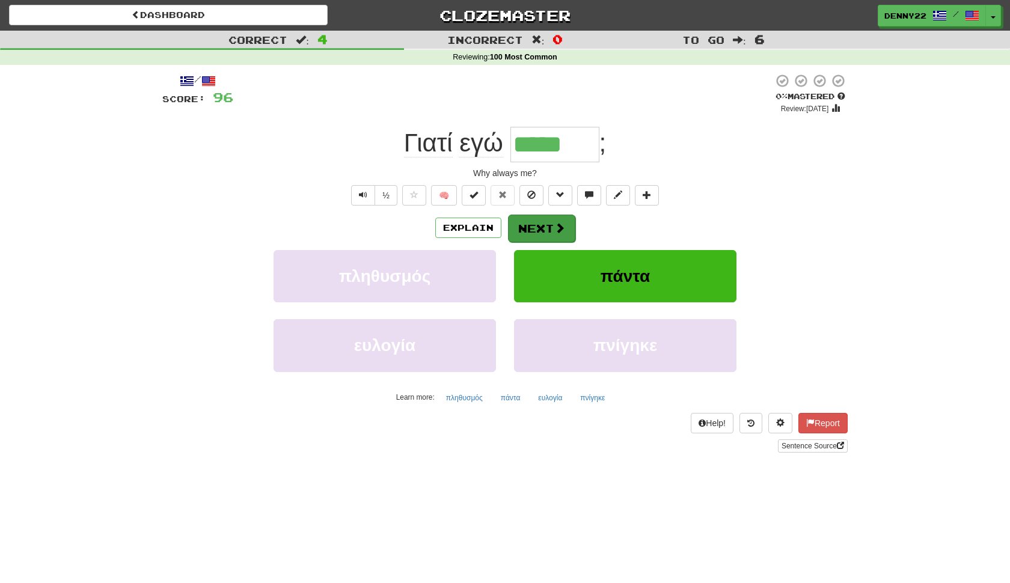
click at [545, 242] on button "Next" at bounding box center [541, 229] width 67 height 28
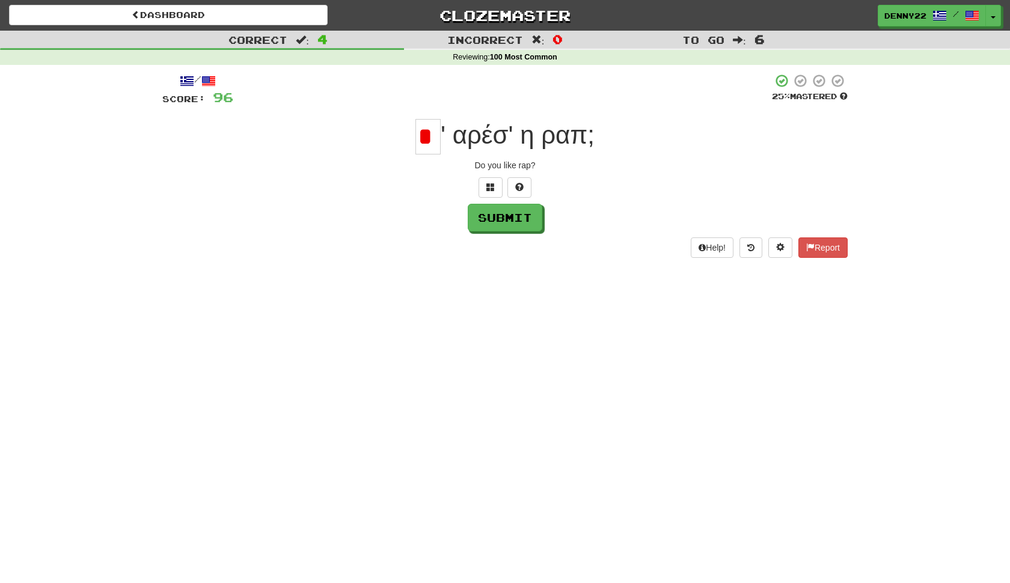
type input "*"
click at [490, 191] on span at bounding box center [490, 187] width 8 height 8
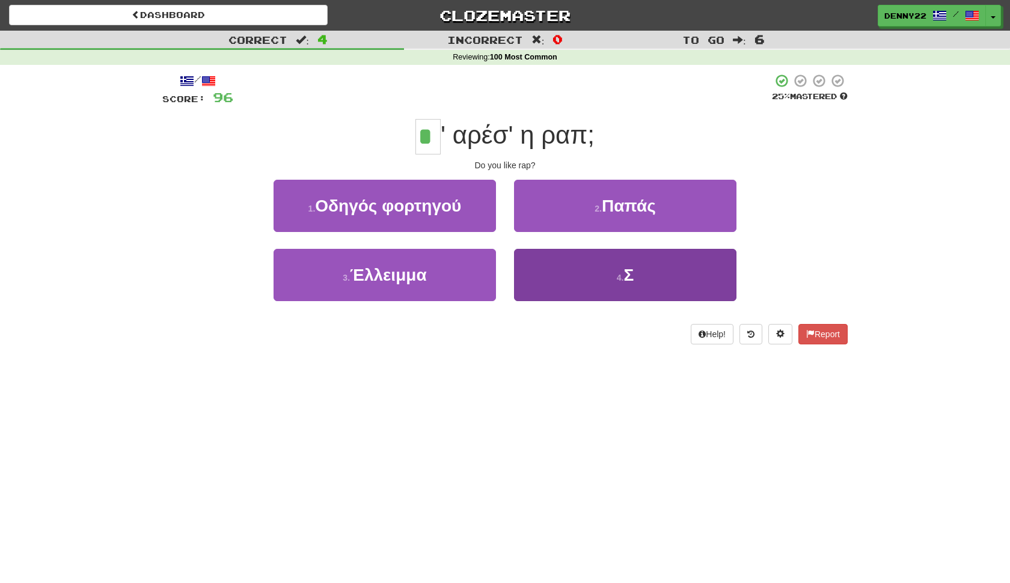
click at [600, 301] on button "4 . Σ" at bounding box center [625, 275] width 222 height 52
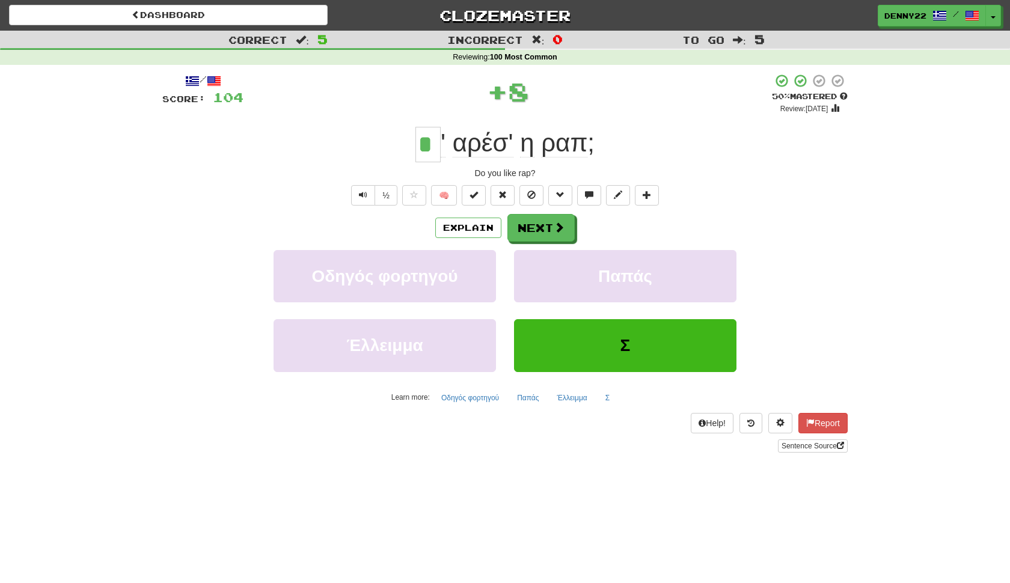
type input "*"
click at [503, 199] on span at bounding box center [502, 195] width 8 height 8
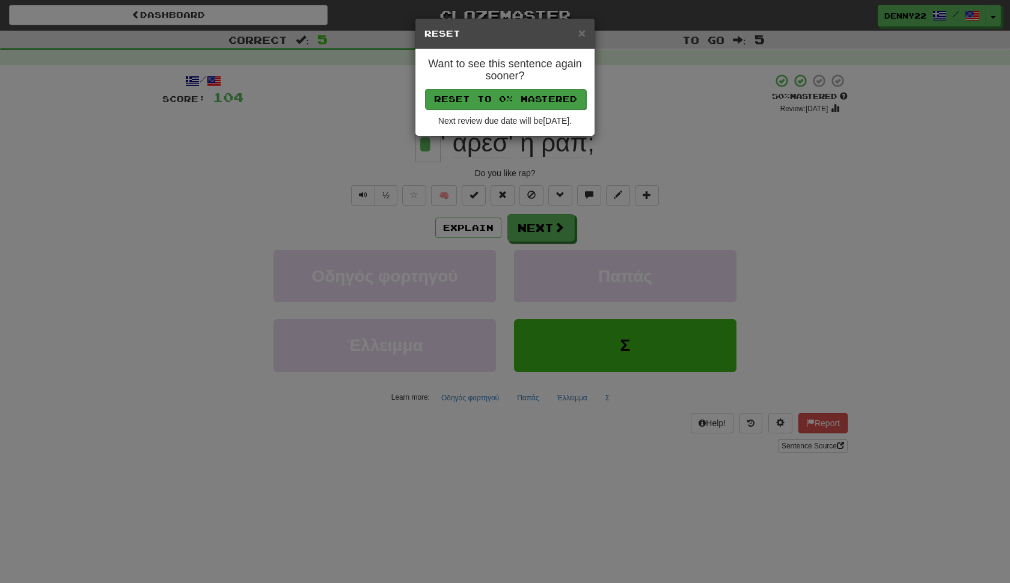
click at [526, 106] on button "Reset to 0% Mastered" at bounding box center [505, 99] width 161 height 20
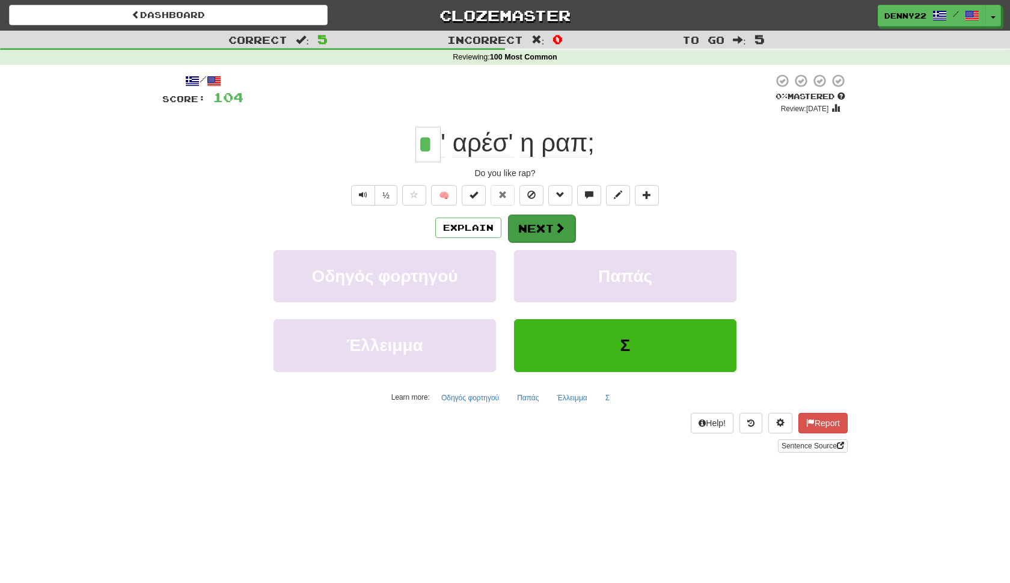
click at [537, 242] on button "Next" at bounding box center [541, 229] width 67 height 28
